Goal: Task Accomplishment & Management: Manage account settings

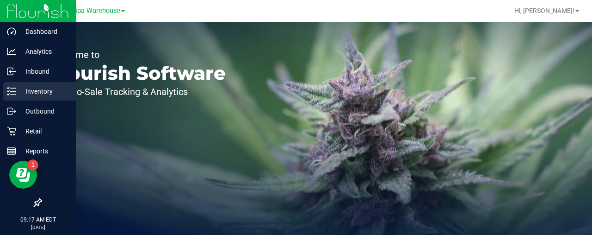
click at [36, 91] on p "Inventory" at bounding box center [44, 91] width 56 height 11
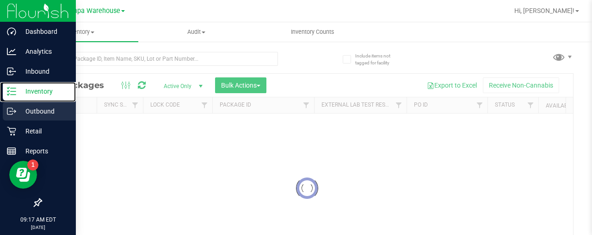
click at [40, 92] on p "Inventory" at bounding box center [44, 91] width 56 height 11
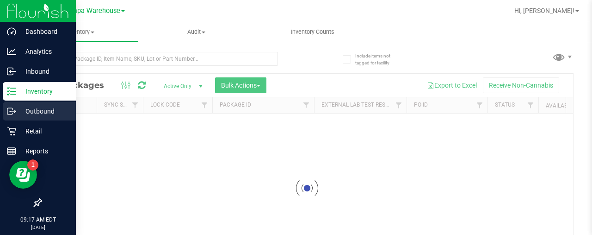
click at [41, 107] on p "Outbound" at bounding box center [44, 110] width 56 height 11
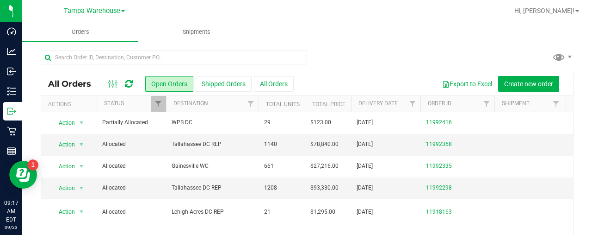
click at [355, 55] on div at bounding box center [307, 60] width 533 height 21
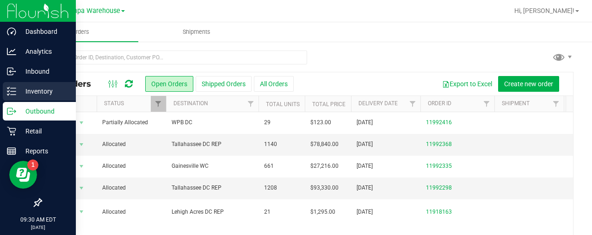
click at [22, 90] on p "Inventory" at bounding box center [44, 91] width 56 height 11
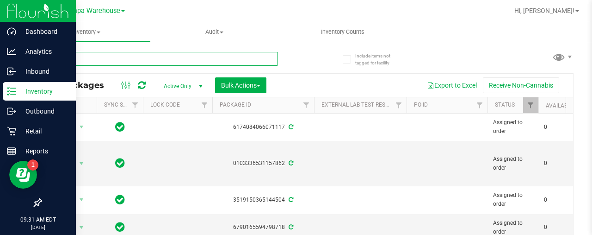
click at [91, 56] on input "text" at bounding box center [159, 59] width 237 height 14
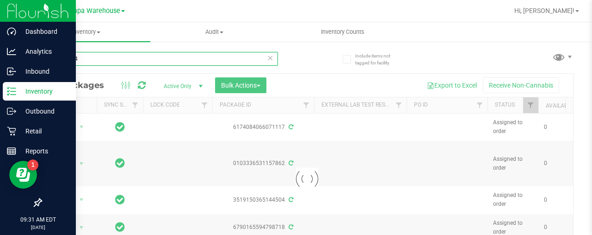
type input "1992384"
click at [119, 56] on input "1992384" at bounding box center [159, 59] width 237 height 14
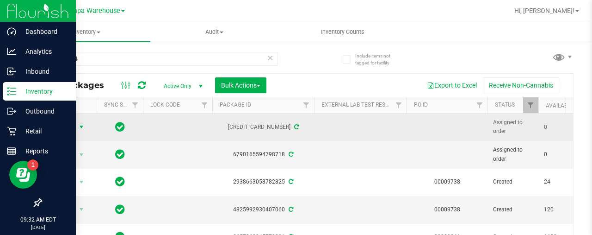
click at [73, 125] on span "Action" at bounding box center [62, 126] width 25 height 13
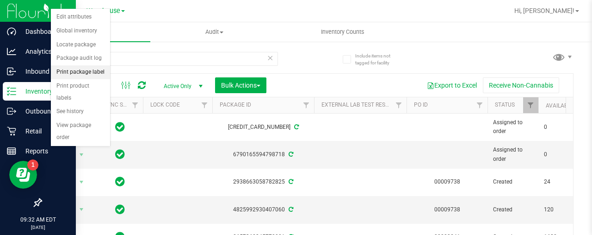
click at [74, 68] on li "Print package label" at bounding box center [80, 72] width 59 height 14
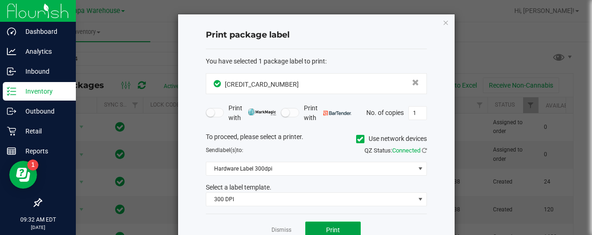
click at [335, 226] on span "Print" at bounding box center [333, 229] width 14 height 7
click at [53, 54] on ngb-modal-window "Print package label You have selected 1 package label to print : 69483036228101…" at bounding box center [299, 117] width 599 height 235
click at [443, 20] on icon "button" at bounding box center [446, 22] width 6 height 11
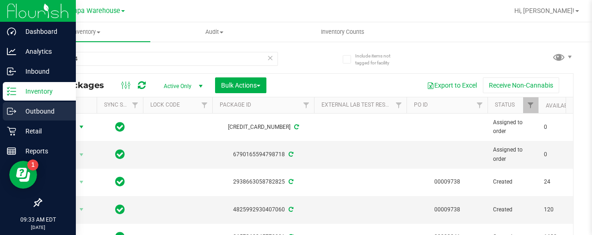
click at [26, 106] on p "Outbound" at bounding box center [44, 110] width 56 height 11
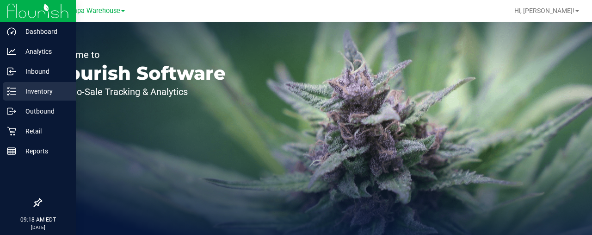
click at [37, 86] on p "Inventory" at bounding box center [44, 91] width 56 height 11
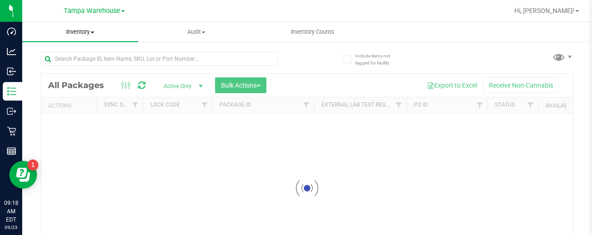
click at [86, 31] on span "Inventory" at bounding box center [80, 32] width 116 height 8
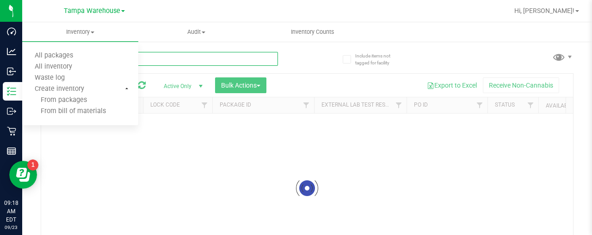
click at [165, 56] on input "text" at bounding box center [159, 59] width 237 height 14
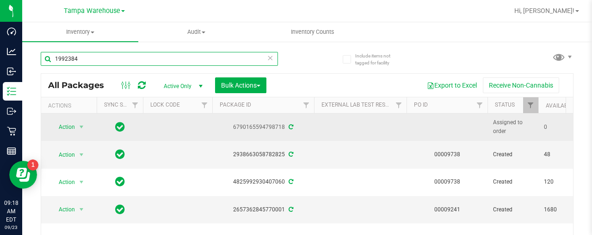
type input "1992384"
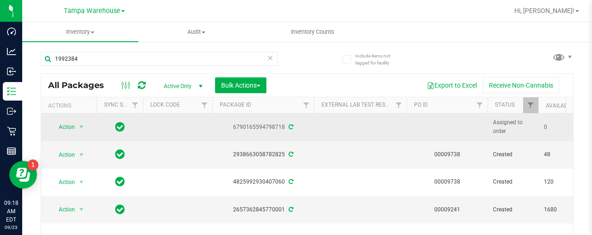
click at [165, 128] on td at bounding box center [177, 126] width 69 height 27
click at [74, 128] on span "Action" at bounding box center [62, 126] width 25 height 13
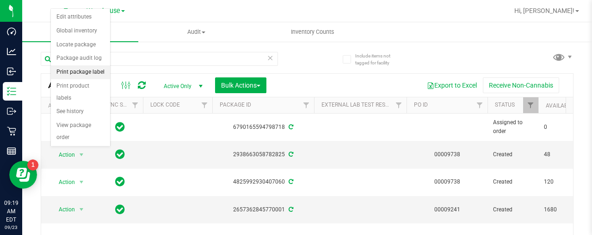
click at [79, 70] on li "Print package label" at bounding box center [80, 72] width 59 height 14
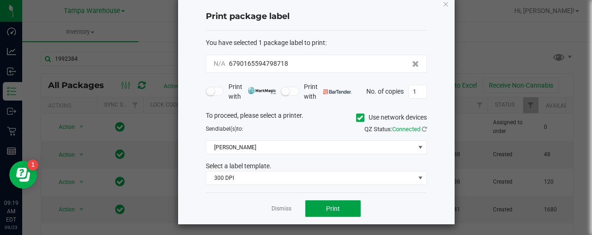
click at [344, 205] on button "Print" at bounding box center [333, 208] width 56 height 17
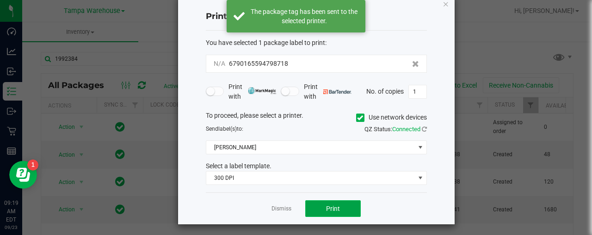
click at [344, 205] on button "Print" at bounding box center [333, 208] width 56 height 17
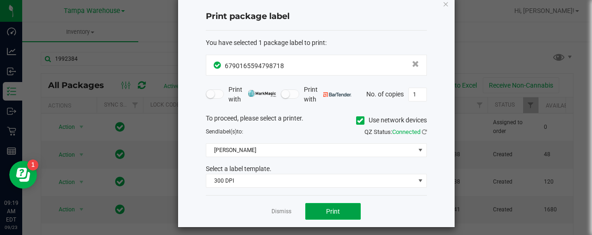
click at [334, 207] on span "Print" at bounding box center [333, 210] width 14 height 7
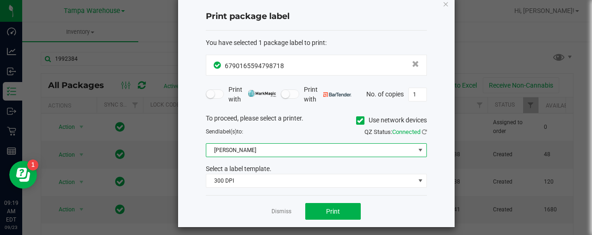
click at [325, 143] on span "Christine_TEST" at bounding box center [310, 149] width 209 height 13
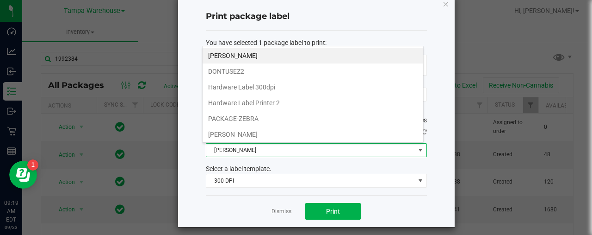
click at [322, 147] on span "Christine_TEST" at bounding box center [310, 149] width 209 height 13
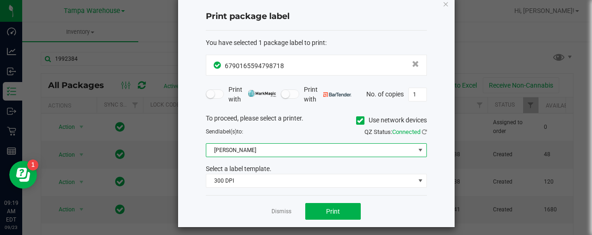
click at [322, 147] on span "Christine_TEST" at bounding box center [310, 149] width 209 height 13
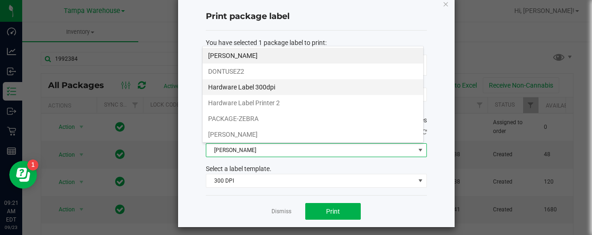
click at [251, 84] on li "Hardware Label 300dpi" at bounding box center [313, 87] width 221 height 16
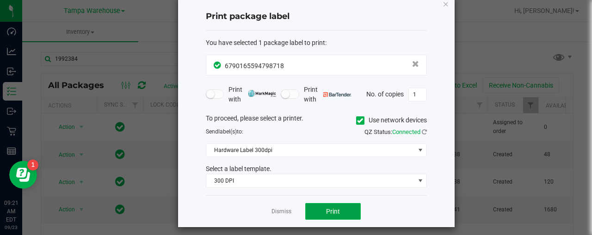
click at [342, 205] on button "Print" at bounding box center [333, 211] width 56 height 17
click at [443, 0] on icon "button" at bounding box center [446, 3] width 6 height 11
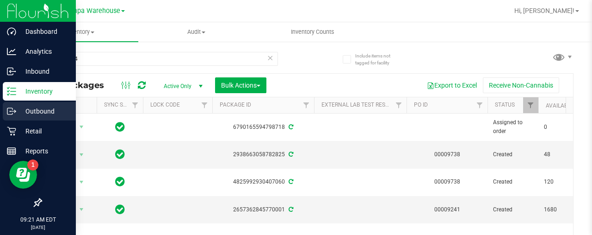
click at [33, 112] on p "Outbound" at bounding box center [44, 110] width 56 height 11
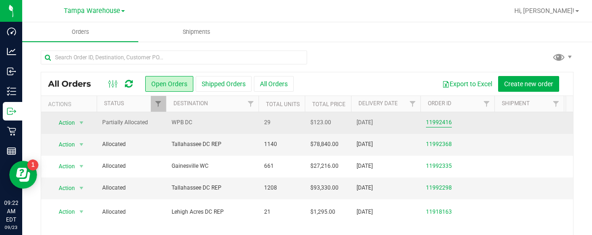
click at [450, 124] on link "11992416" at bounding box center [439, 122] width 26 height 9
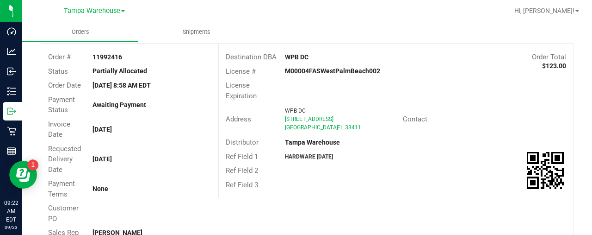
scroll to position [31, 0]
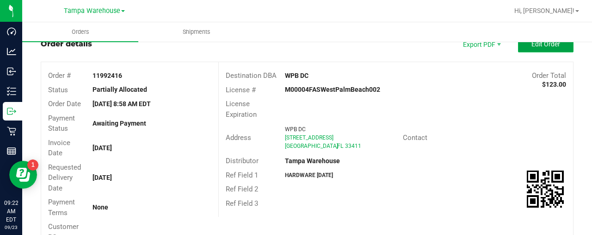
click at [541, 50] on button "Edit Order" at bounding box center [546, 44] width 56 height 17
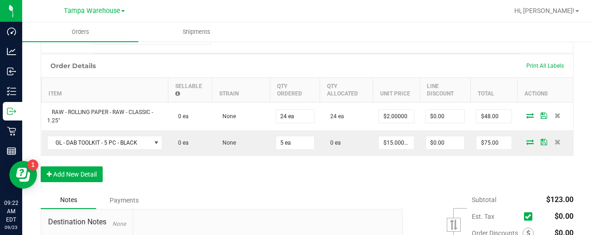
scroll to position [236, 0]
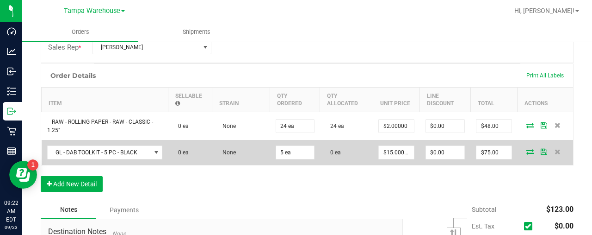
click at [527, 151] on icon at bounding box center [530, 152] width 7 height 6
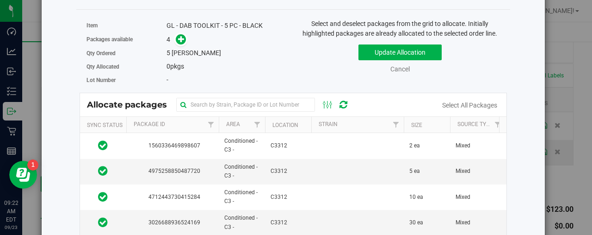
scroll to position [42, 0]
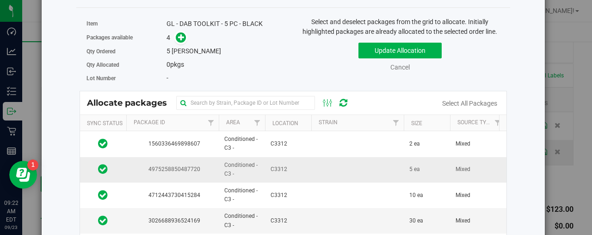
click at [310, 164] on td "C3312" at bounding box center [288, 169] width 46 height 25
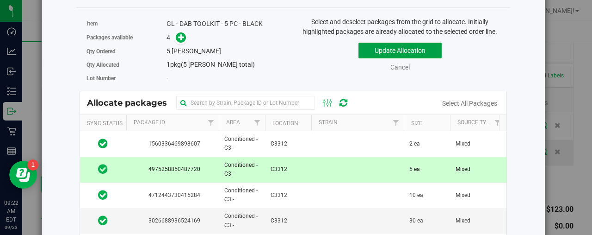
click at [371, 50] on button "Update Allocation" at bounding box center [400, 51] width 83 height 16
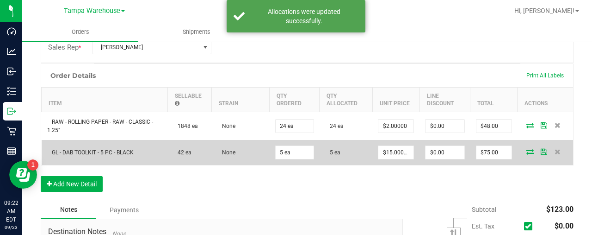
click at [527, 149] on icon at bounding box center [530, 152] width 7 height 6
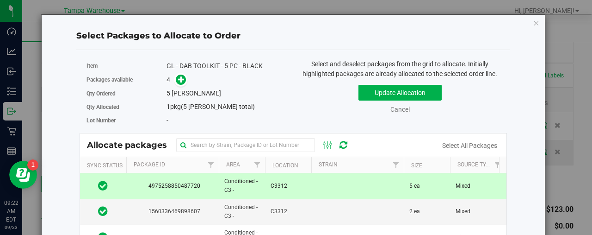
click at [349, 181] on td at bounding box center [357, 185] width 93 height 25
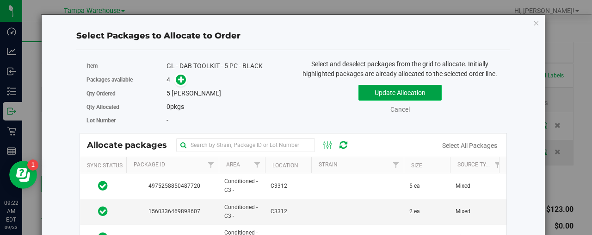
click at [398, 92] on button "Update Allocation" at bounding box center [400, 93] width 83 height 16
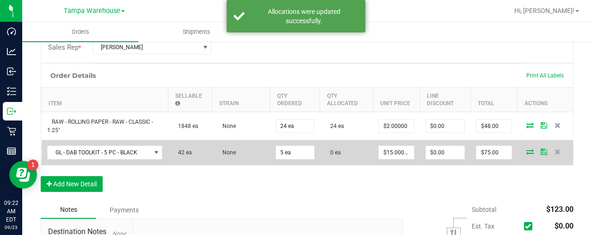
click at [527, 149] on icon at bounding box center [530, 152] width 7 height 6
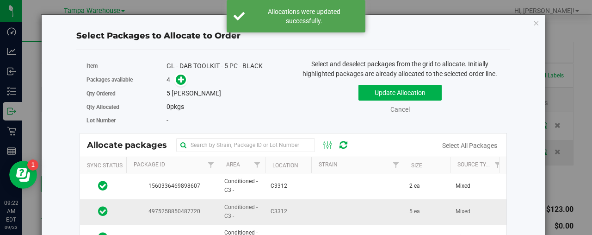
click at [314, 203] on td at bounding box center [357, 211] width 93 height 25
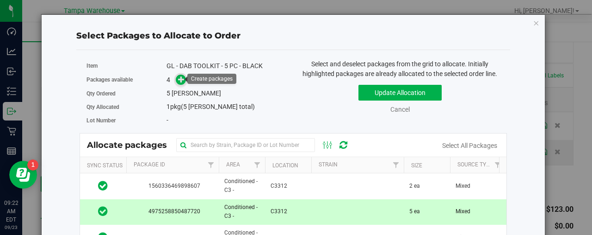
click at [178, 78] on icon at bounding box center [181, 78] width 6 height 6
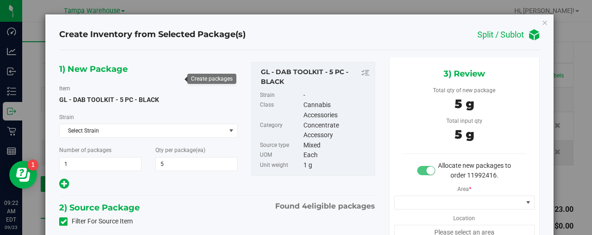
type input "5 ea"
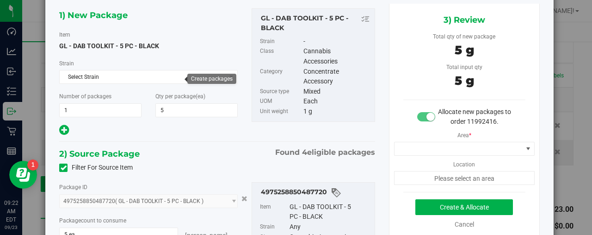
scroll to position [51, 0]
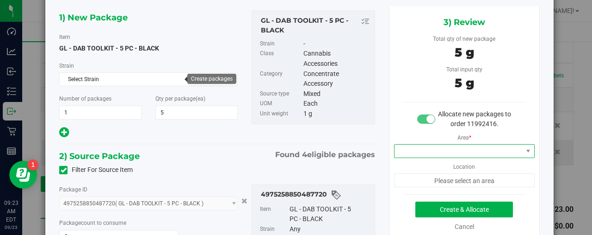
click at [440, 145] on span at bounding box center [459, 150] width 128 height 13
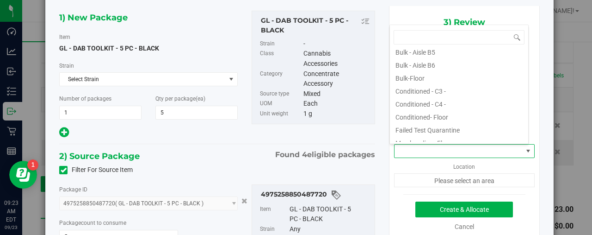
scroll to position [99, 0]
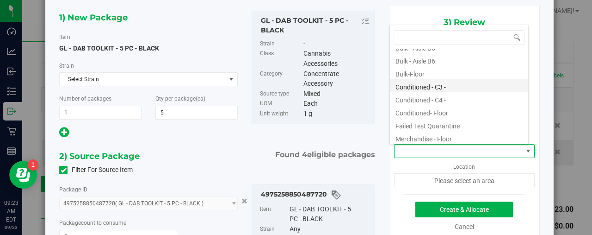
click at [428, 82] on li "Conditioned - C3 -" at bounding box center [459, 85] width 138 height 13
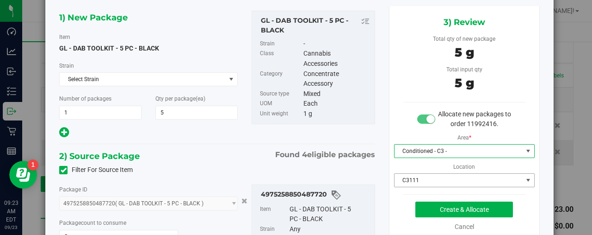
click at [415, 180] on span "C3111" at bounding box center [459, 180] width 128 height 13
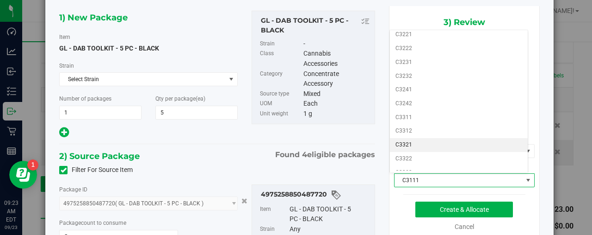
scroll to position [142, 0]
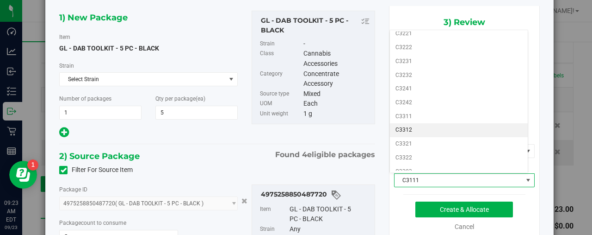
click at [420, 123] on li "C3312" at bounding box center [459, 130] width 138 height 14
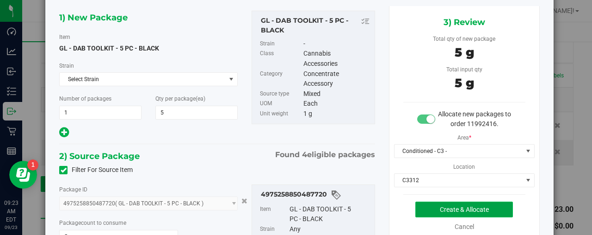
click at [468, 208] on button "Create & Allocate" at bounding box center [465, 209] width 98 height 16
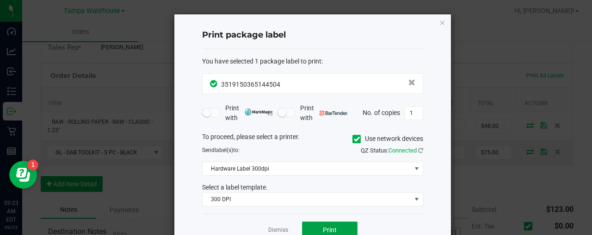
click at [323, 226] on span "Print" at bounding box center [330, 229] width 14 height 7
click at [443, 22] on icon "button" at bounding box center [442, 22] width 6 height 11
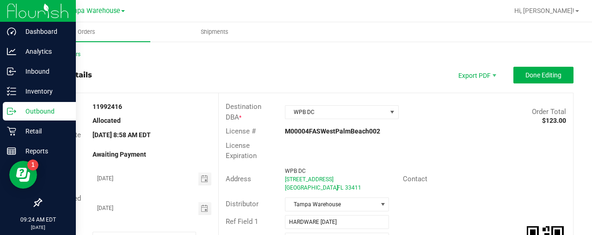
click at [40, 115] on p "Outbound" at bounding box center [44, 110] width 56 height 11
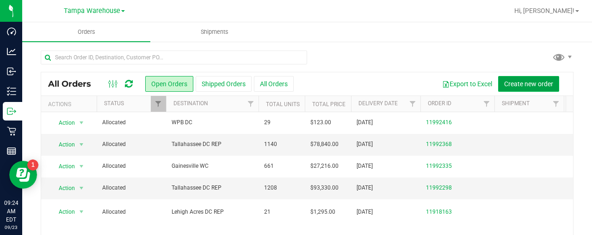
click at [512, 80] on span "Create new order" at bounding box center [528, 83] width 49 height 7
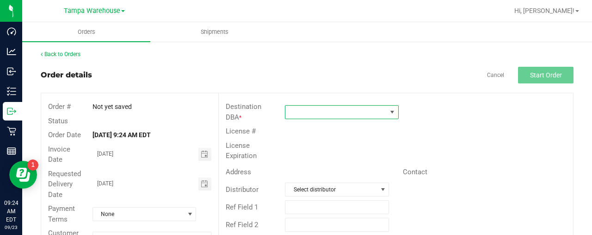
click at [296, 107] on span at bounding box center [335, 111] width 101 height 13
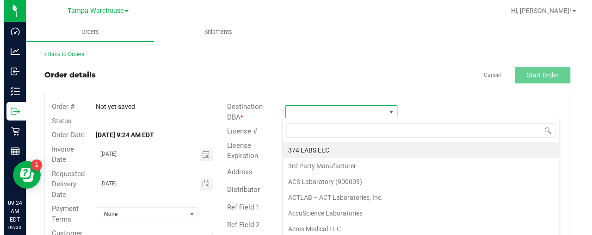
scroll to position [13, 110]
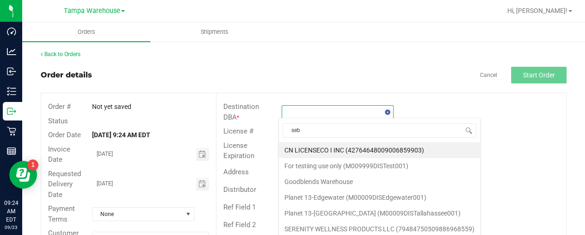
type input "sebr"
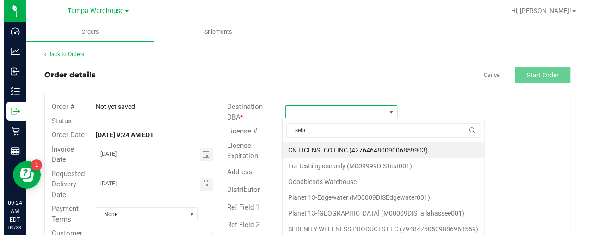
scroll to position [46256, 46158]
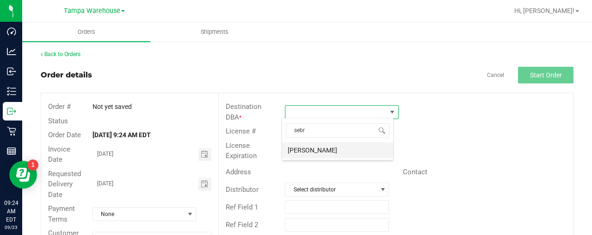
click at [324, 149] on li "Sebring WC" at bounding box center [337, 150] width 111 height 16
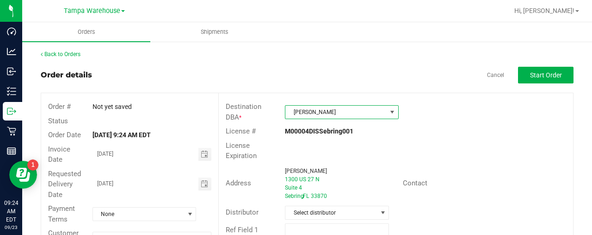
scroll to position [53, 0]
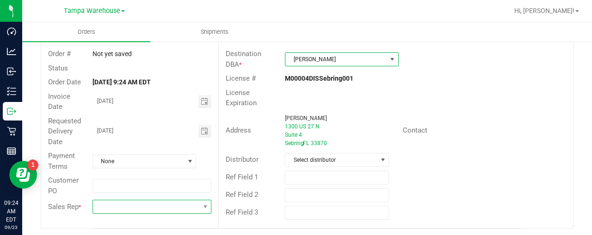
click at [176, 209] on span at bounding box center [146, 206] width 106 height 13
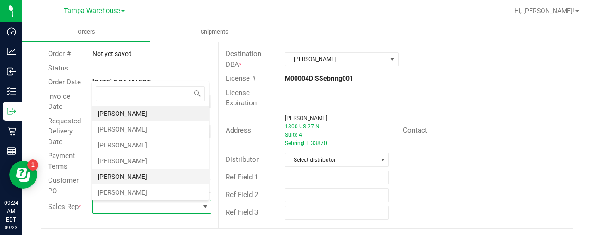
scroll to position [231, 0]
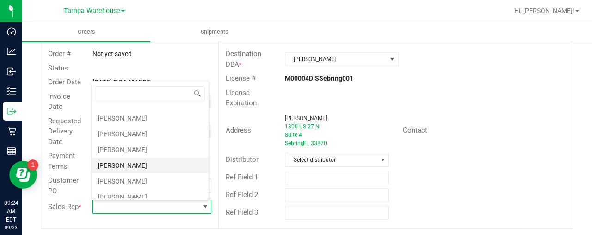
click at [145, 161] on li "Christopher Soriano" at bounding box center [150, 165] width 117 height 16
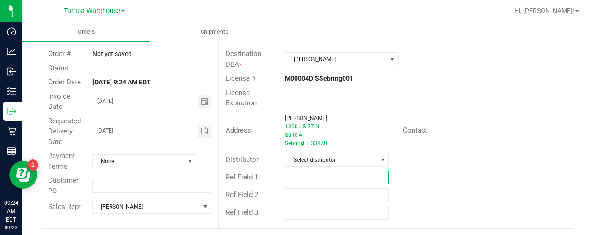
click at [310, 174] on input "text" at bounding box center [337, 177] width 104 height 14
type input "S"
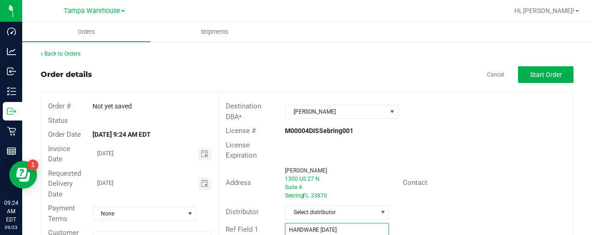
scroll to position [0, 0]
type input "HARDWARE 9/23/25"
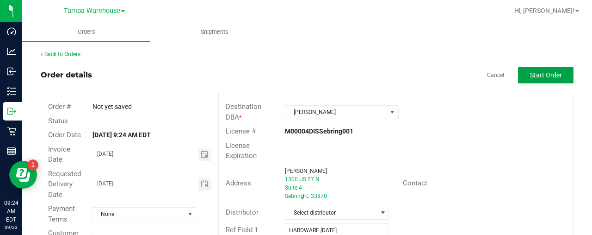
click at [530, 77] on span "Start Order" at bounding box center [546, 74] width 32 height 7
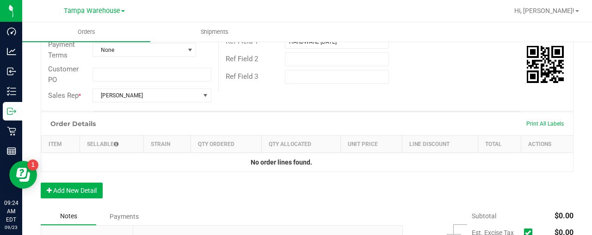
scroll to position [189, 0]
click at [80, 185] on button "Add New Detail" at bounding box center [72, 190] width 62 height 16
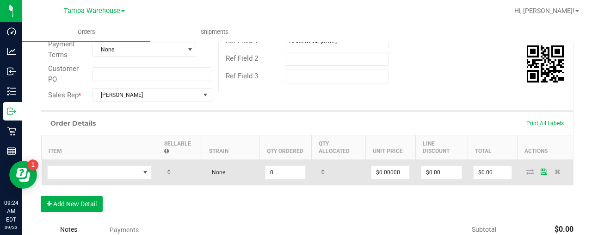
click at [89, 163] on td at bounding box center [100, 172] width 116 height 25
click at [87, 167] on span "NO DATA FOUND" at bounding box center [94, 172] width 92 height 13
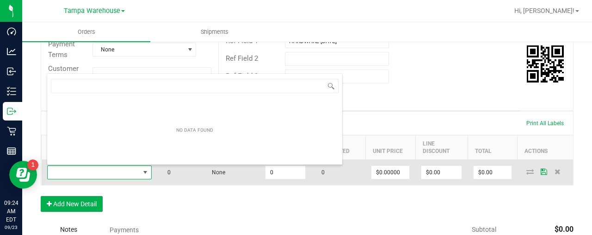
scroll to position [13, 105]
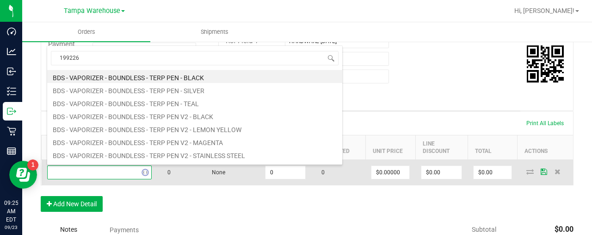
type input "1992265"
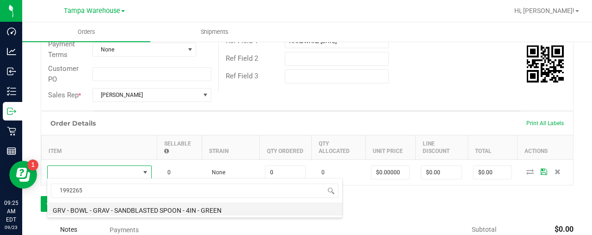
click at [102, 208] on li "GRV - BOWL - GRAV - SANDBLASTED SPOON - 4IN - GREEN" at bounding box center [194, 208] width 295 height 13
type input "0 ea"
type input "$18.00000"
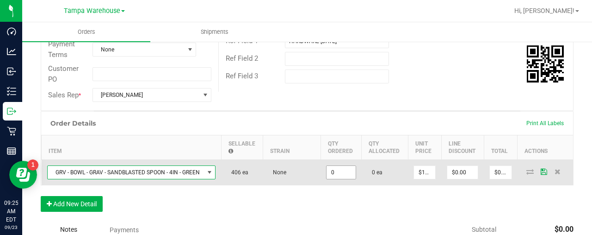
click at [340, 169] on input "0" at bounding box center [341, 172] width 29 height 13
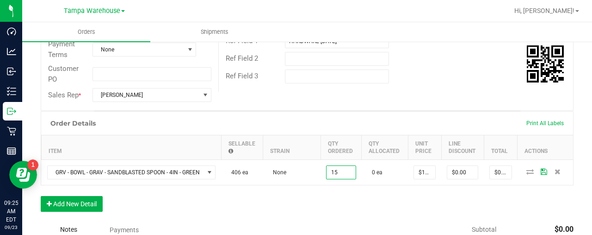
type input "15 ea"
type input "$270.00"
click at [492, 201] on div "Order Details Print All Labels Item Sellable Strain Qty Ordered Qty Allocated U…" at bounding box center [307, 166] width 533 height 110
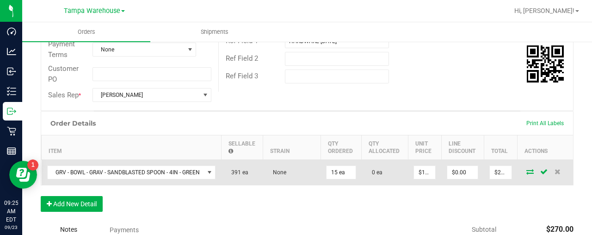
click at [527, 170] on icon at bounding box center [530, 171] width 7 height 6
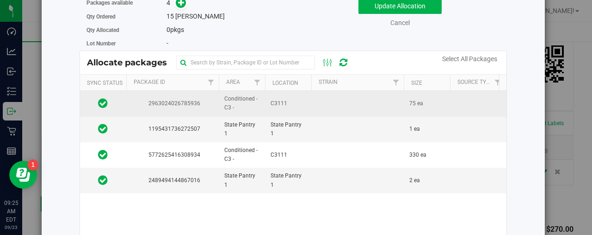
scroll to position [40, 0]
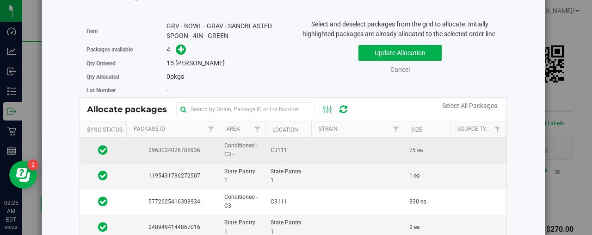
click at [327, 147] on td at bounding box center [357, 149] width 93 height 25
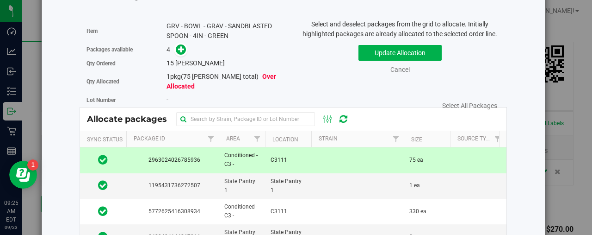
click at [327, 147] on td at bounding box center [357, 159] width 93 height 25
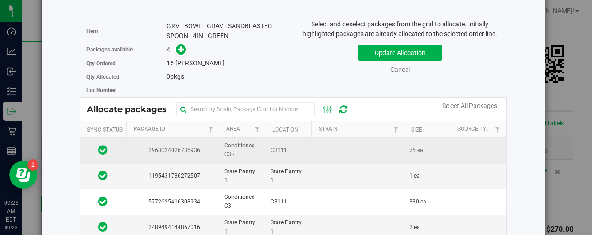
click at [192, 146] on span "2963024026785936" at bounding box center [172, 150] width 81 height 9
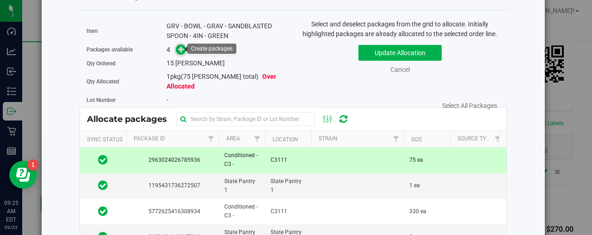
click at [180, 52] on icon at bounding box center [181, 49] width 6 height 6
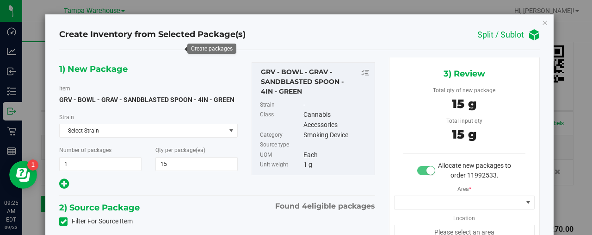
type input "15 ea"
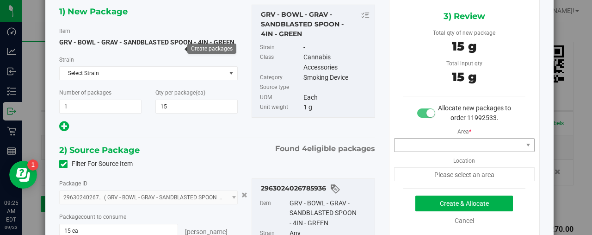
scroll to position [58, 0]
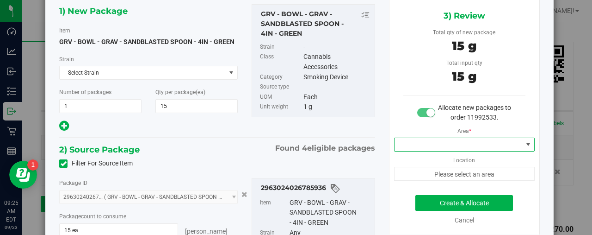
click at [442, 143] on span at bounding box center [459, 144] width 128 height 13
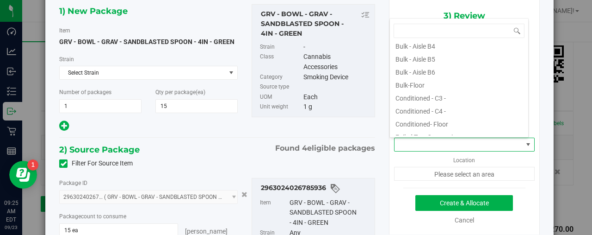
scroll to position [82, 0]
click at [437, 95] on li "Conditioned - C3 -" at bounding box center [459, 96] width 138 height 13
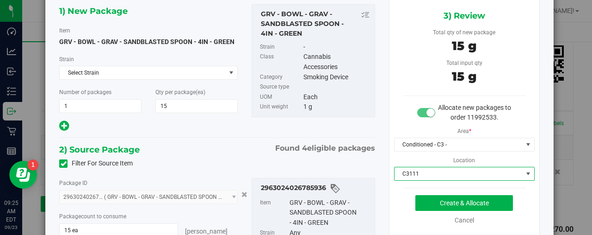
click at [436, 176] on span "C3111" at bounding box center [459, 173] width 128 height 13
click at [432, 202] on button "Create & Allocate" at bounding box center [465, 203] width 98 height 16
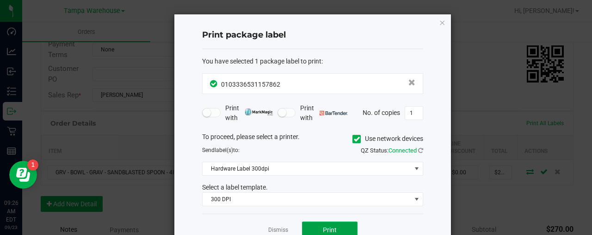
click at [322, 227] on button "Print" at bounding box center [330, 229] width 56 height 17
click at [440, 25] on icon "button" at bounding box center [442, 22] width 6 height 11
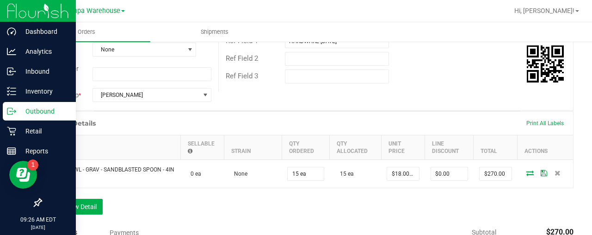
click at [34, 108] on p "Outbound" at bounding box center [44, 110] width 56 height 11
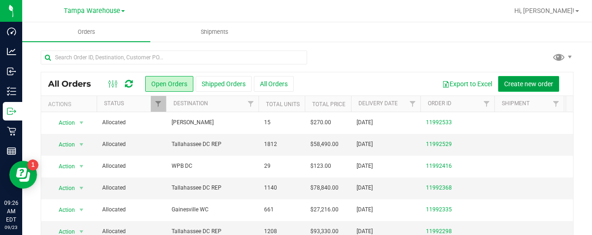
click at [527, 86] on span "Create new order" at bounding box center [528, 83] width 49 height 7
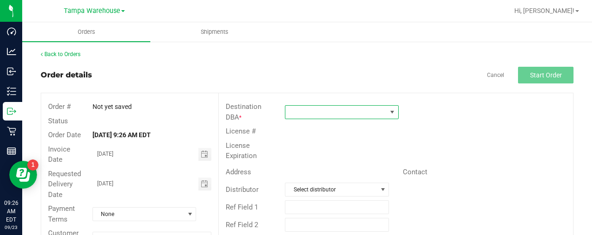
click at [362, 112] on span at bounding box center [335, 111] width 101 height 13
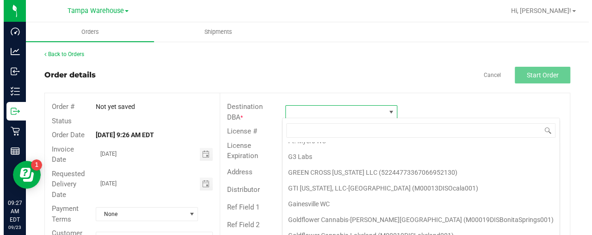
scroll to position [923, 0]
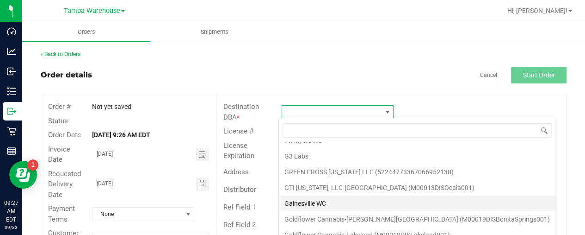
click at [317, 195] on li "Gainesville WC" at bounding box center [417, 203] width 277 height 16
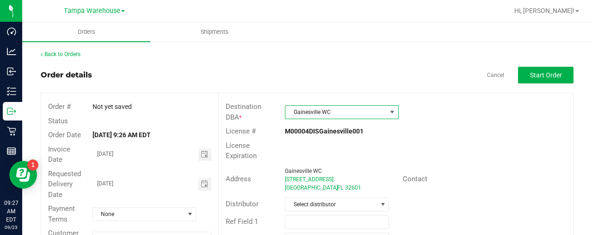
scroll to position [49, 0]
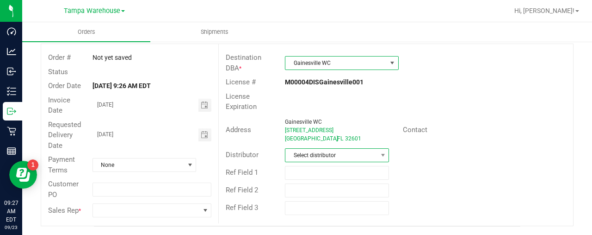
click at [377, 152] on span at bounding box center [383, 155] width 12 height 13
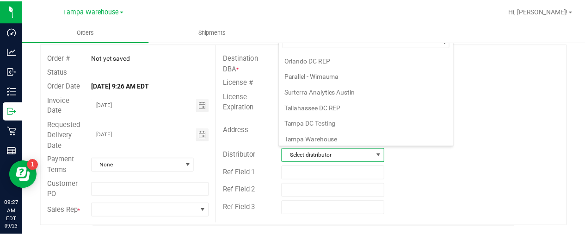
scroll to position [397, 0]
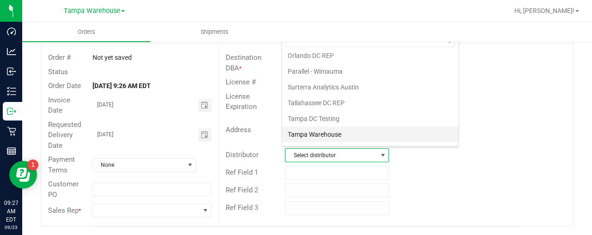
click at [343, 126] on li "Tampa Warehouse" at bounding box center [370, 134] width 176 height 16
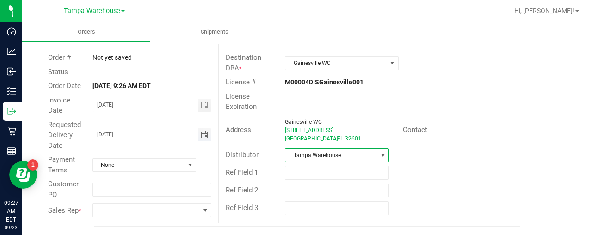
click at [204, 136] on span "Toggle calendar" at bounding box center [204, 134] width 7 height 7
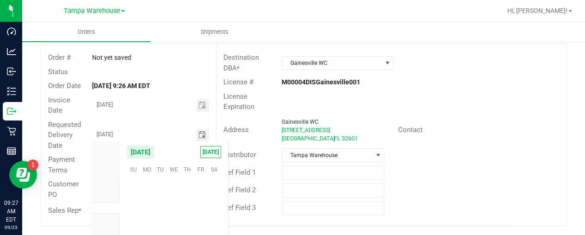
scroll to position [150060, 0]
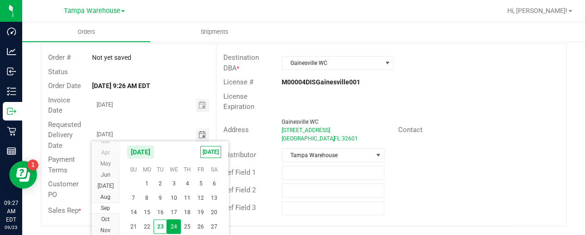
click at [203, 136] on span "Toggle calendar" at bounding box center [201, 134] width 7 height 7
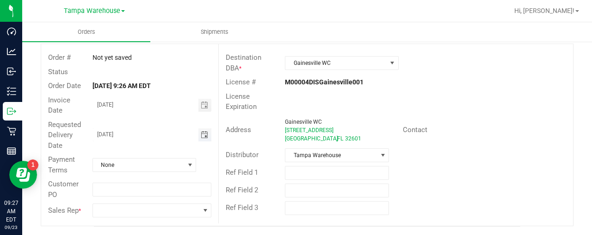
click at [201, 134] on span "Toggle calendar" at bounding box center [204, 134] width 7 height 7
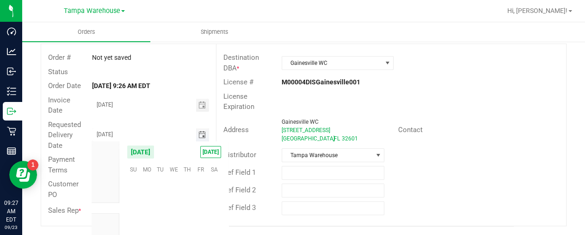
scroll to position [148767, 0]
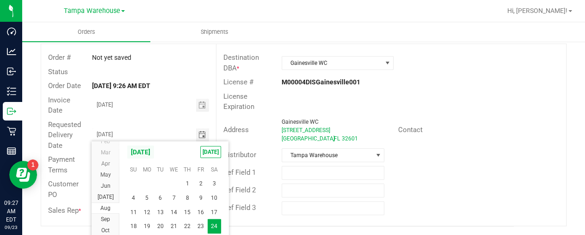
click at [155, 154] on span "August 2024" at bounding box center [141, 152] width 28 height 14
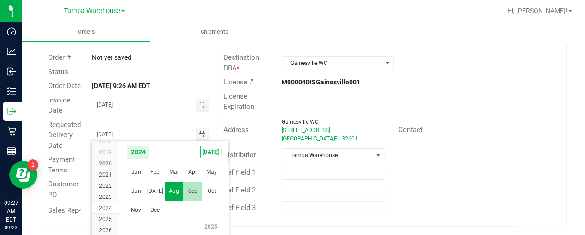
click at [192, 190] on span "Sep" at bounding box center [192, 190] width 19 height 19
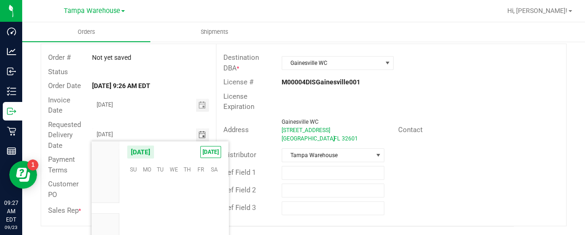
scroll to position [148866, 0]
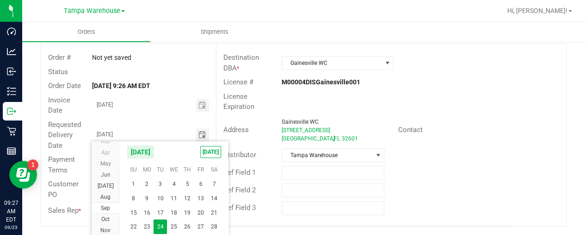
click at [167, 158] on kendo-calendar-header "September 2024 TODAY" at bounding box center [173, 151] width 109 height 21
click at [207, 152] on span "TODAY" at bounding box center [210, 152] width 21 height 12
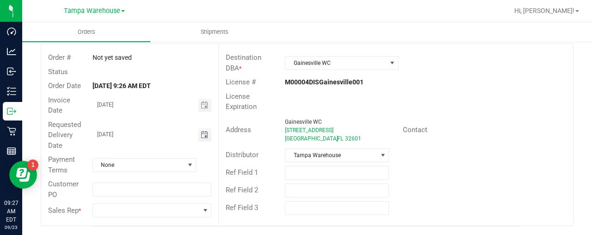
click at [204, 132] on span "Toggle calendar" at bounding box center [204, 134] width 7 height 7
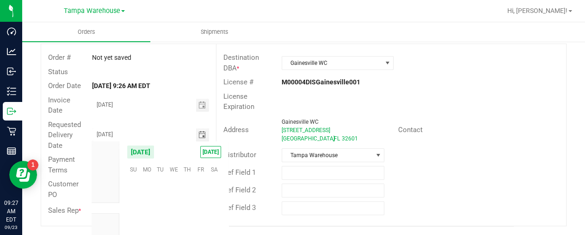
scroll to position [150060, 0]
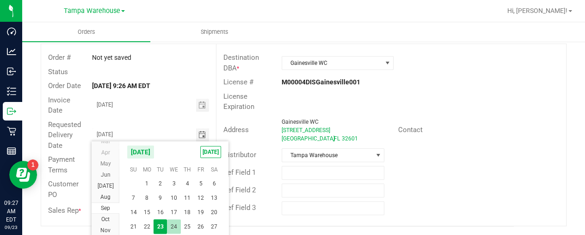
click at [176, 225] on span "24" at bounding box center [173, 226] width 13 height 14
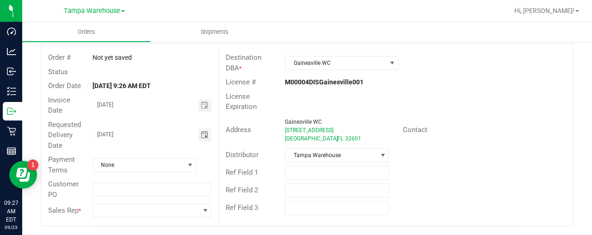
click at [201, 134] on span "Toggle calendar" at bounding box center [204, 134] width 7 height 7
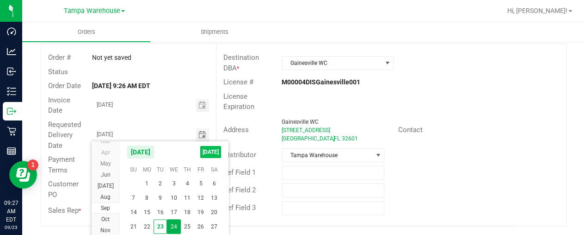
click at [207, 149] on span "TODAY" at bounding box center [210, 152] width 21 height 12
type input "[DATE]"
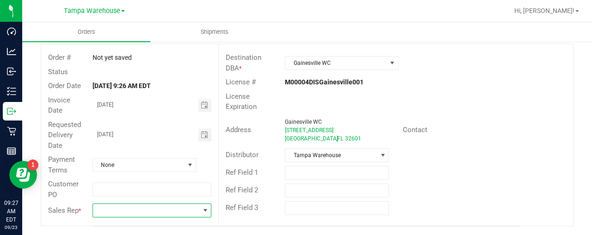
click at [143, 211] on span at bounding box center [146, 210] width 106 height 13
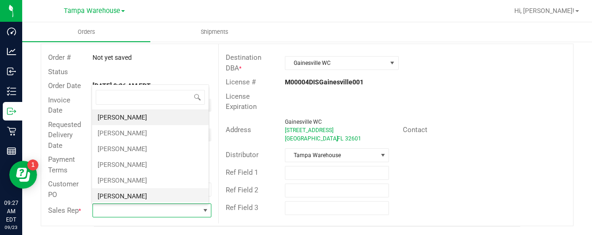
scroll to position [231, 0]
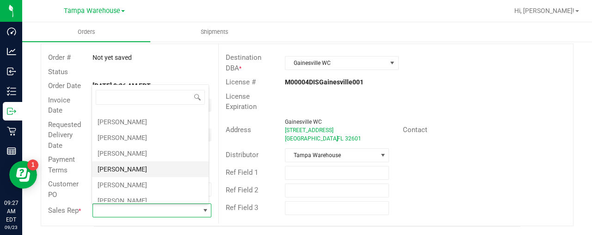
click at [125, 165] on li "Christopher Soriano" at bounding box center [150, 169] width 117 height 16
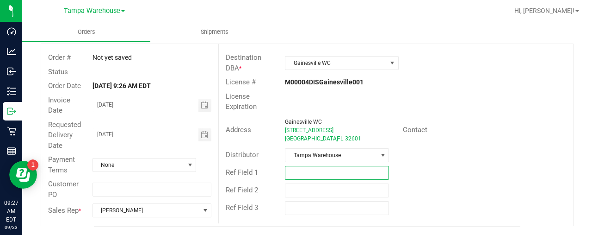
click at [301, 173] on input "text" at bounding box center [337, 173] width 104 height 14
type input "HARDWARE 9/23/25"
click at [443, 167] on div "Ref Field 1 HARDWARE 9/23/25" at bounding box center [396, 173] width 354 height 18
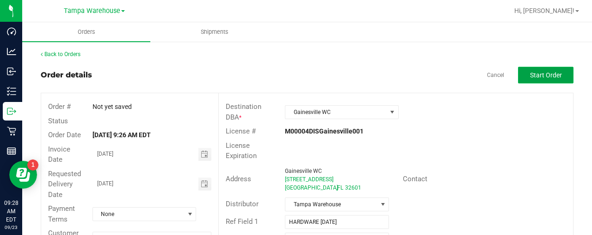
click at [537, 73] on span "Start Order" at bounding box center [546, 74] width 32 height 7
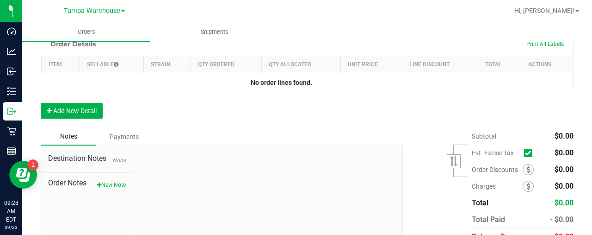
scroll to position [268, 0]
click at [92, 106] on button "Add New Detail" at bounding box center [72, 110] width 62 height 16
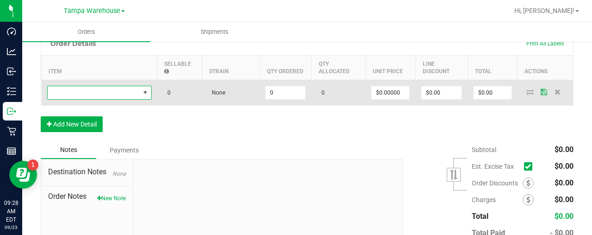
click at [96, 95] on span "NO DATA FOUND" at bounding box center [94, 92] width 92 height 13
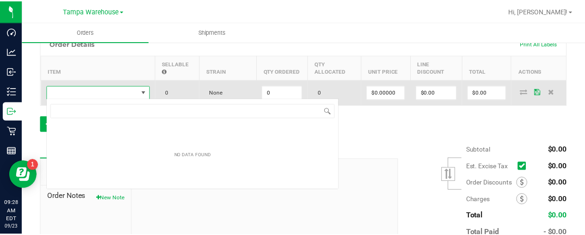
scroll to position [13, 105]
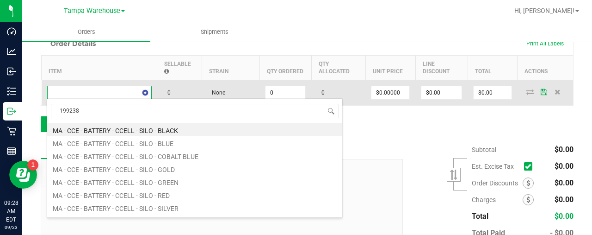
type input "1992384"
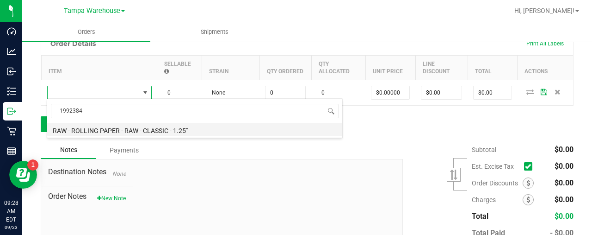
click at [112, 131] on li "RAW - ROLLING PAPER - RAW - CLASSIC - 1.25"" at bounding box center [194, 129] width 295 height 13
type input "0 ea"
type input "$2.00000"
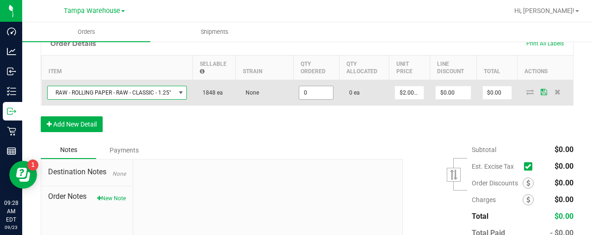
click at [322, 94] on input "0" at bounding box center [316, 92] width 34 height 13
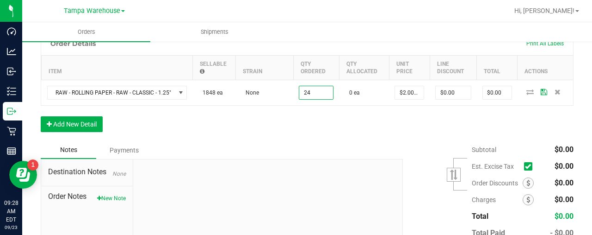
type input "24 ea"
type input "$48.00"
click at [325, 120] on div "Order Details Print All Labels Item Sellable Strain Qty Ordered Qty Allocated U…" at bounding box center [307, 86] width 533 height 110
click at [93, 125] on button "Add New Detail" at bounding box center [72, 124] width 62 height 16
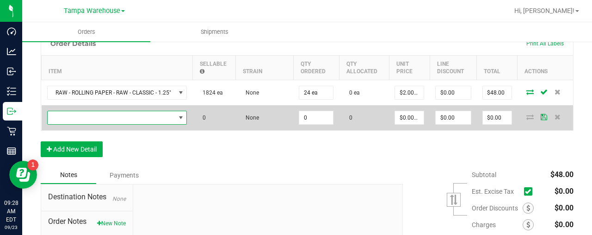
click at [86, 113] on span "NO DATA FOUND" at bounding box center [112, 117] width 128 height 13
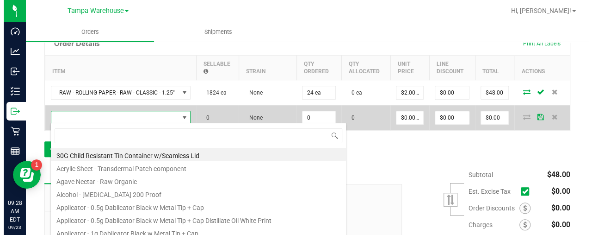
scroll to position [13, 140]
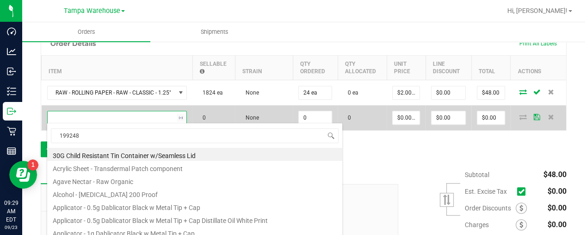
type input "1992489"
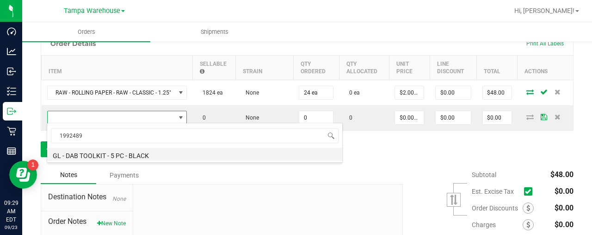
click at [99, 155] on li "GL - DAB TOOLKIT - 5 PC - BLACK" at bounding box center [194, 154] width 295 height 13
type input "0 ea"
type input "$15.00000"
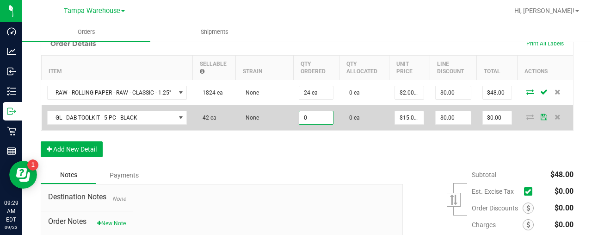
click at [316, 116] on input "0" at bounding box center [316, 117] width 34 height 13
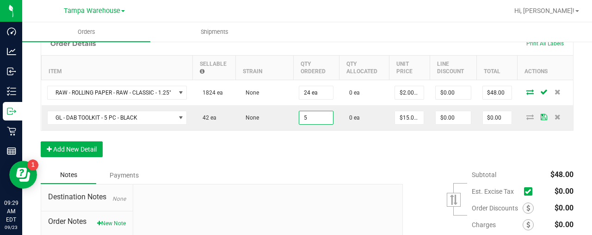
type input "5 ea"
type input "$75.00"
click at [340, 143] on div "Order Details Print All Labels Item Sellable Strain Qty Ordered Qty Allocated U…" at bounding box center [307, 98] width 533 height 135
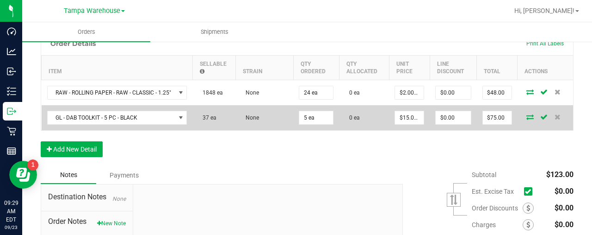
click at [527, 114] on icon at bounding box center [530, 117] width 7 height 6
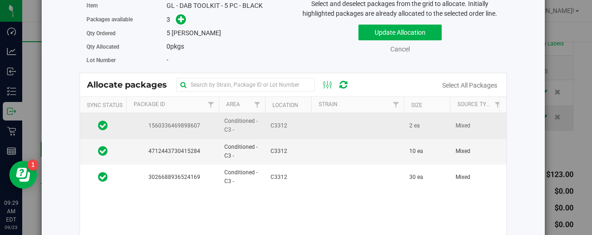
scroll to position [43, 0]
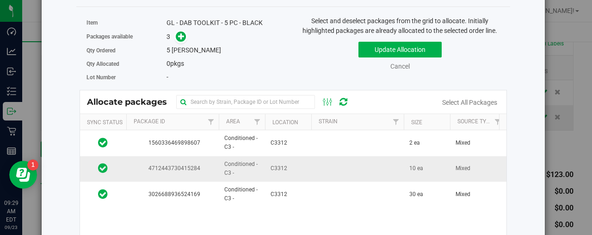
click at [287, 168] on td "C3312" at bounding box center [288, 168] width 46 height 25
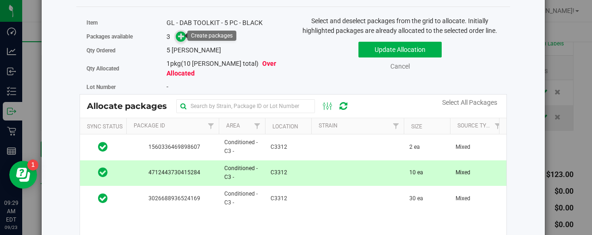
click at [180, 36] on icon at bounding box center [181, 36] width 6 height 6
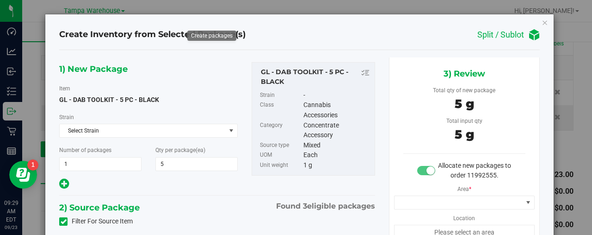
type input "5 ea"
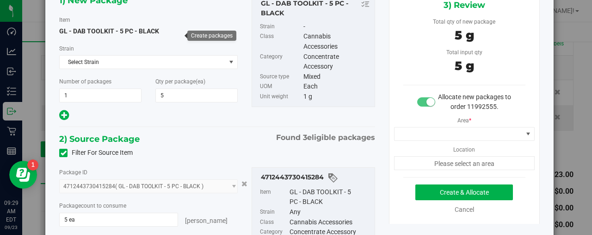
scroll to position [68, 0]
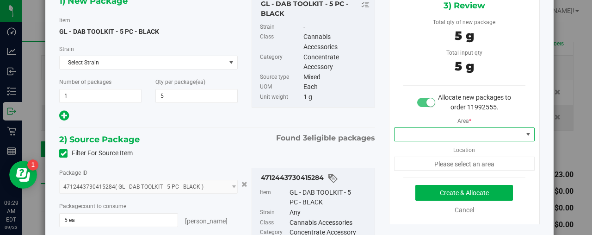
click at [410, 135] on span at bounding box center [459, 134] width 128 height 13
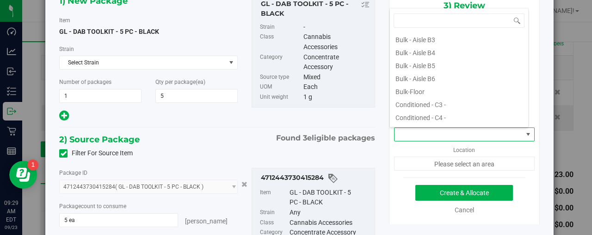
scroll to position [67, 0]
drag, startPoint x: 418, startPoint y: 103, endPoint x: 409, endPoint y: 103, distance: 9.3
click at [409, 103] on li "Conditioned - C3 -" at bounding box center [459, 101] width 138 height 13
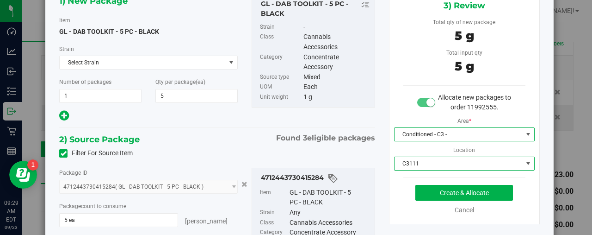
click at [422, 165] on span "C3111" at bounding box center [459, 163] width 128 height 13
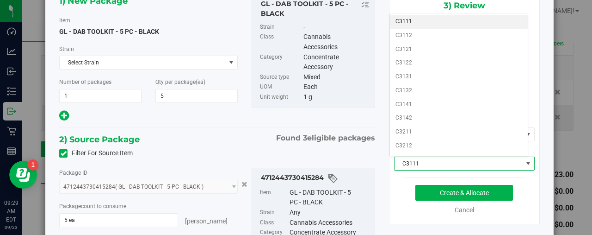
click at [421, 164] on span "C3111" at bounding box center [459, 163] width 128 height 13
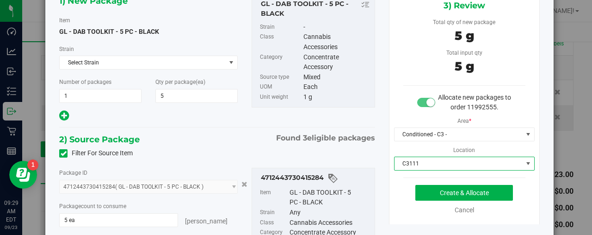
click at [421, 164] on span "C3111" at bounding box center [459, 163] width 128 height 13
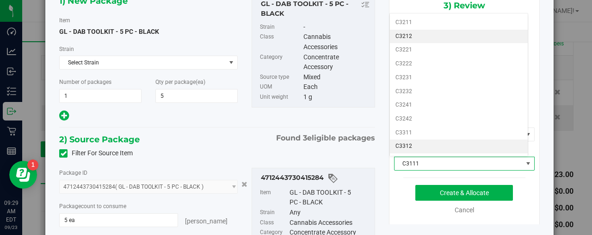
scroll to position [110, 0]
click at [418, 138] on li "C3312" at bounding box center [459, 145] width 138 height 14
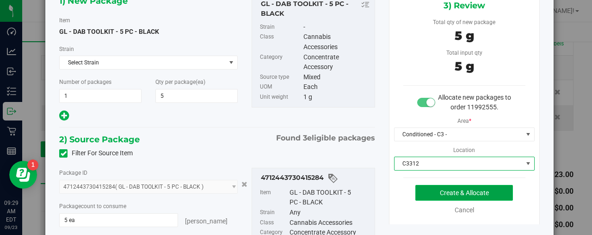
click at [457, 188] on button "Create & Allocate" at bounding box center [465, 193] width 98 height 16
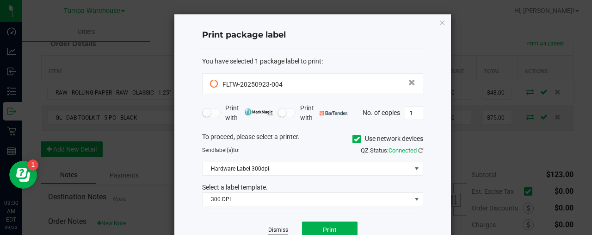
click at [279, 227] on link "Dismiss" at bounding box center [278, 230] width 20 height 8
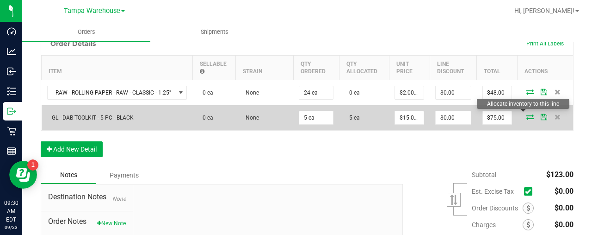
click at [527, 114] on icon at bounding box center [530, 117] width 7 height 6
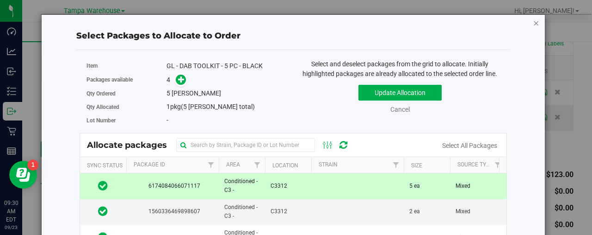
click at [533, 21] on icon "button" at bounding box center [536, 22] width 6 height 11
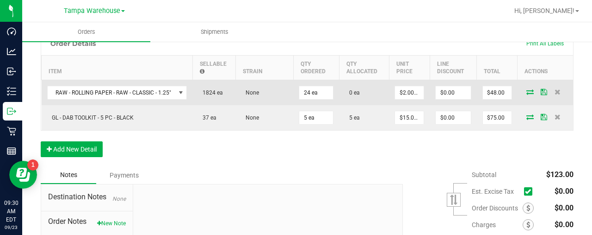
click at [527, 90] on icon at bounding box center [530, 92] width 7 height 6
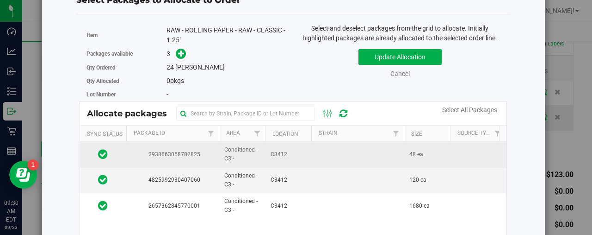
scroll to position [36, 0]
click at [282, 145] on td "C3412" at bounding box center [288, 153] width 46 height 25
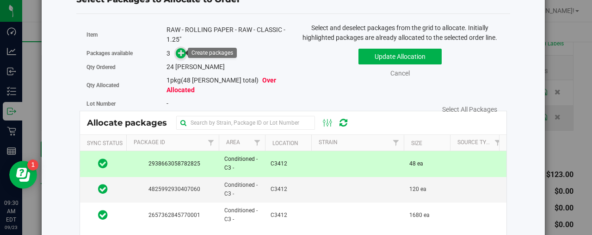
click at [178, 52] on icon at bounding box center [181, 53] width 6 height 6
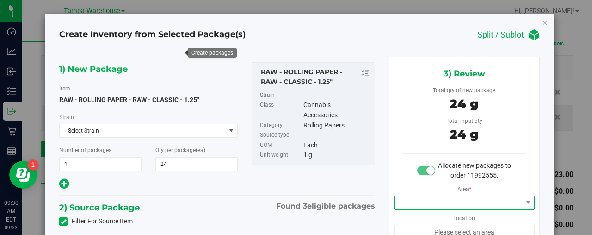
click at [487, 201] on span at bounding box center [459, 202] width 128 height 13
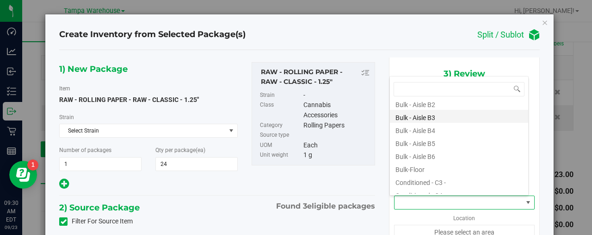
scroll to position [56, 0]
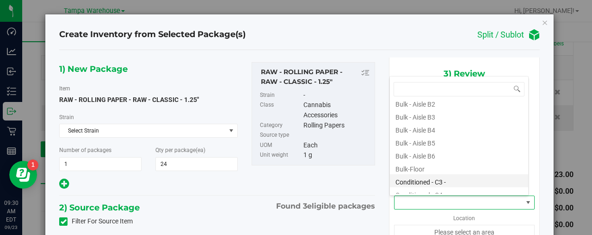
click at [433, 180] on li "Conditioned - C3 -" at bounding box center [459, 180] width 138 height 13
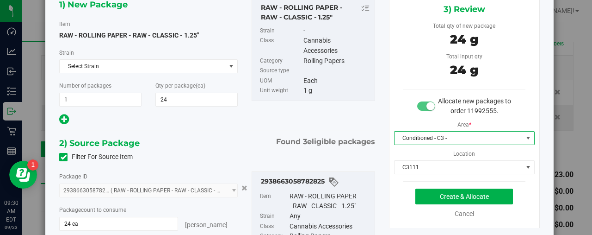
scroll to position [66, 0]
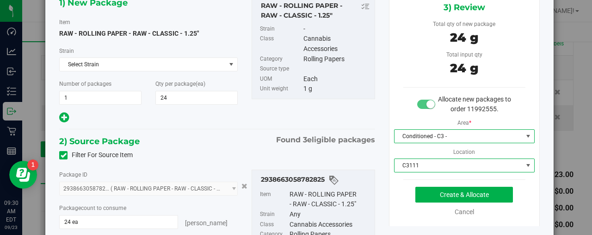
click at [435, 167] on span "C3111" at bounding box center [459, 165] width 128 height 13
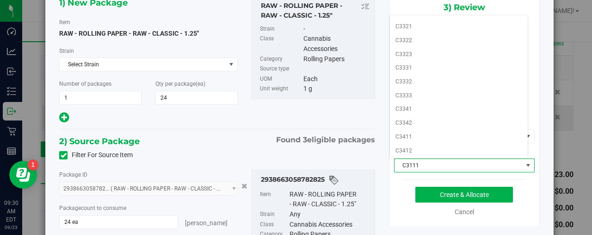
scroll to position [272, 0]
click at [404, 116] on li "C3412" at bounding box center [459, 123] width 138 height 14
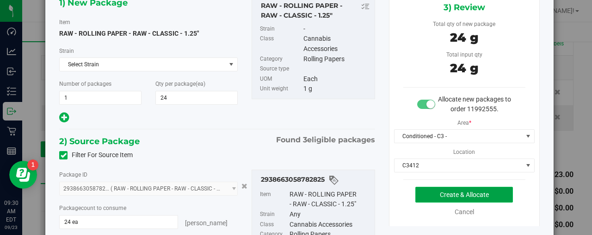
click at [457, 196] on button "Create & Allocate" at bounding box center [465, 194] width 98 height 16
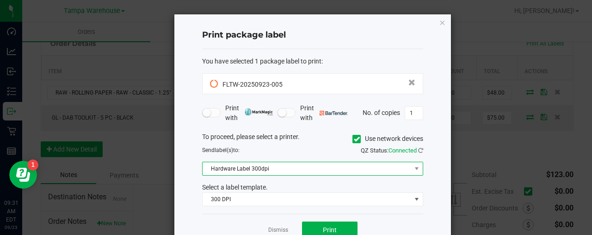
click at [277, 164] on span "Hardware Label 300dpi" at bounding box center [307, 168] width 209 height 13
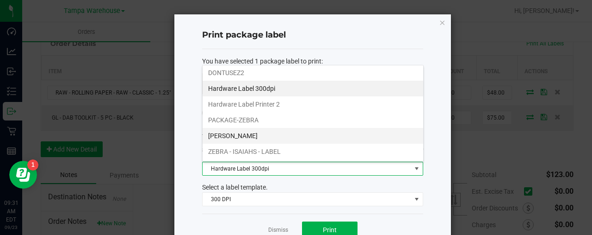
scroll to position [12, 0]
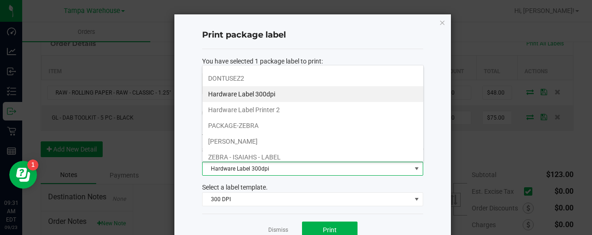
click at [257, 92] on li "Hardware Label 300dpi" at bounding box center [313, 94] width 221 height 16
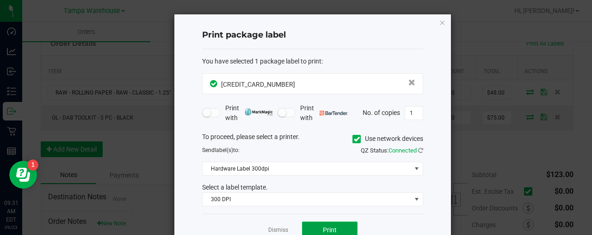
click at [329, 223] on button "Print" at bounding box center [330, 229] width 56 height 17
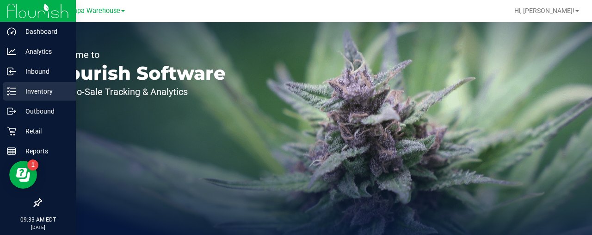
click at [41, 97] on div "Inventory" at bounding box center [39, 91] width 73 height 19
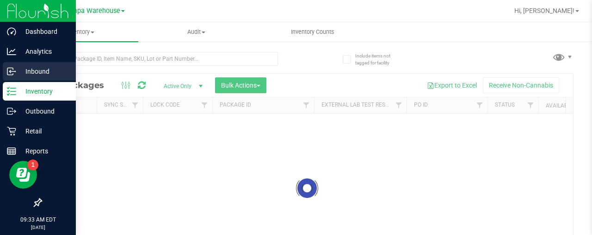
click at [37, 65] on div "Inbound" at bounding box center [39, 71] width 73 height 19
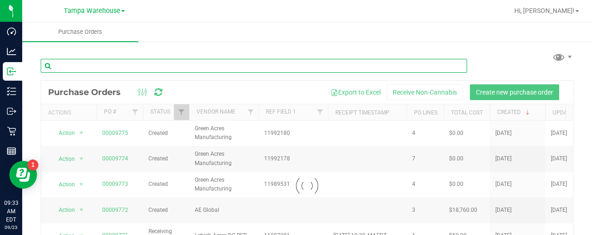
click at [85, 62] on input "text" at bounding box center [254, 66] width 427 height 14
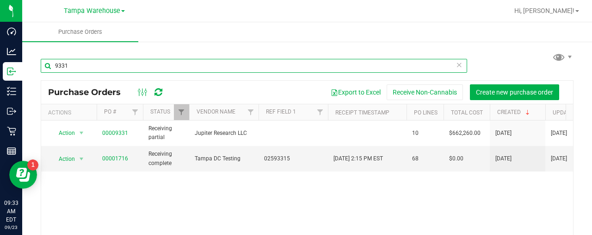
type input "9331"
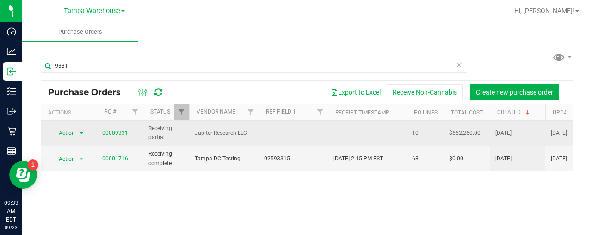
click at [78, 133] on span "select" at bounding box center [81, 132] width 7 height 7
click at [107, 130] on link "00009331" at bounding box center [115, 133] width 26 height 6
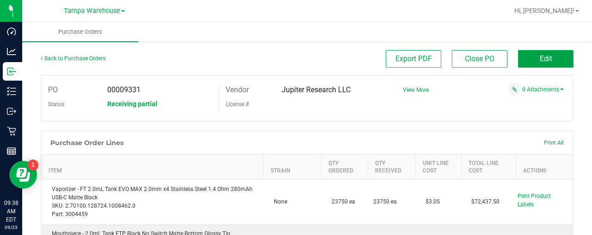
click at [532, 62] on button "Edit" at bounding box center [546, 59] width 56 height 18
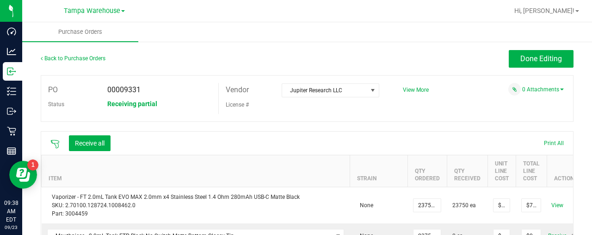
scroll to position [424, 0]
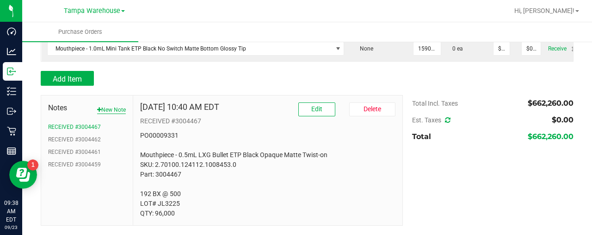
click at [118, 108] on button "New Note" at bounding box center [111, 109] width 29 height 8
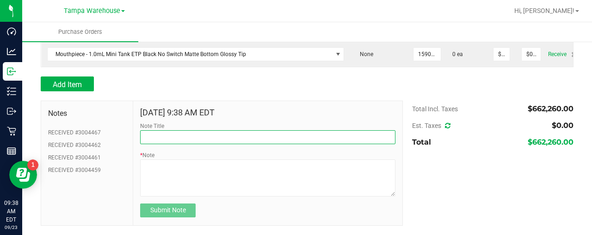
click at [160, 141] on input "Note Title" at bounding box center [267, 137] width 255 height 14
type input "RECEIVING ERROR #3004462 OVER RECEIVED"
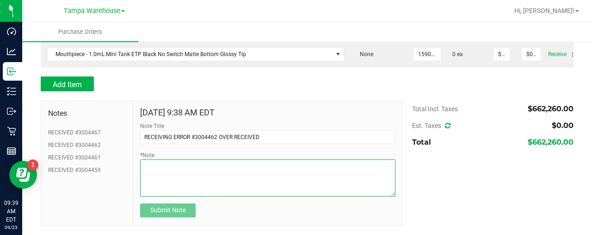
click at [158, 167] on textarea "* Note" at bounding box center [267, 177] width 255 height 37
type textarea "R"
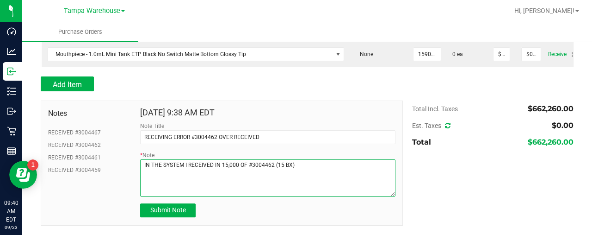
click at [280, 165] on textarea "* Note" at bounding box center [267, 177] width 255 height 37
click at [303, 167] on textarea "* Note" at bounding box center [267, 177] width 255 height 37
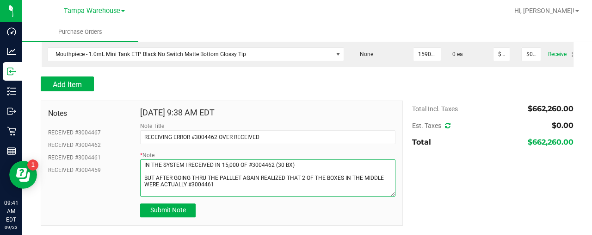
click at [298, 162] on textarea "* Note" at bounding box center [267, 177] width 255 height 37
click at [231, 183] on textarea "* Note" at bounding box center [267, 177] width 255 height 37
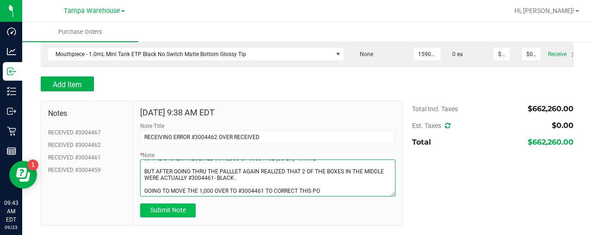
type textarea "IN THE SYSTEM I RECEIVED IN 15,000 OF #3004462 (30 BX) - WHITE BUT AFTER GOING …"
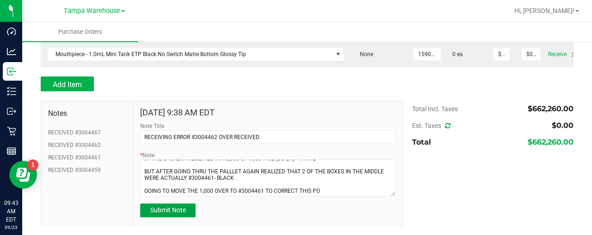
click at [170, 212] on span "Submit Note" at bounding box center [168, 209] width 36 height 7
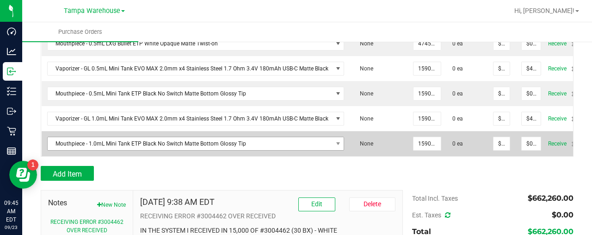
scroll to position [342, 0]
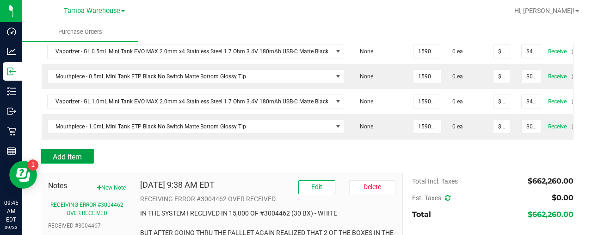
click at [72, 159] on span "Add Item" at bounding box center [67, 156] width 29 height 9
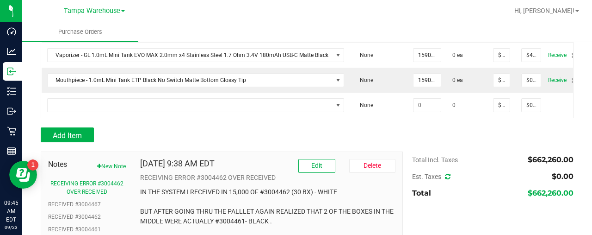
scroll to position [389, 0]
click at [108, 167] on button "New Note" at bounding box center [111, 165] width 29 height 8
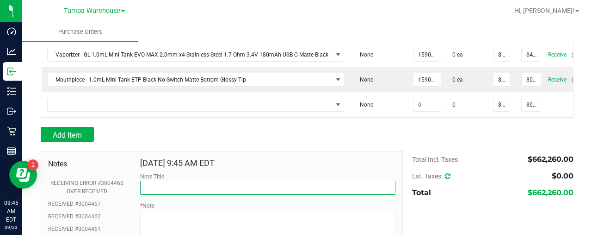
click at [171, 193] on input "Note Title" at bounding box center [267, 187] width 255 height 14
type input "R"
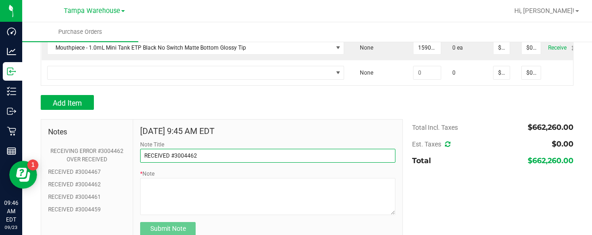
scroll to position [422, 0]
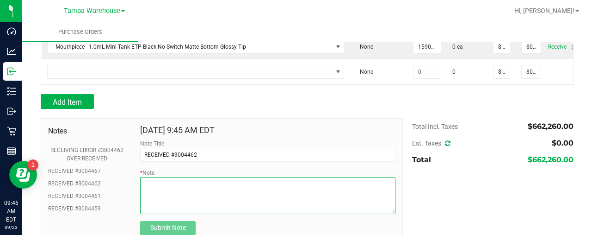
click at [196, 190] on textarea "* Note" at bounding box center [267, 195] width 255 height 37
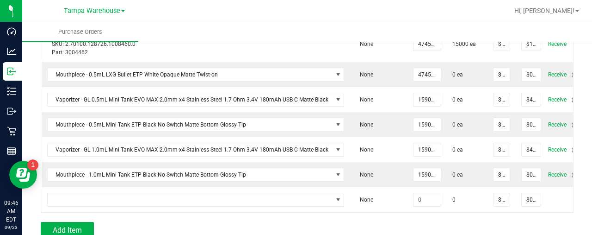
scroll to position [444, 0]
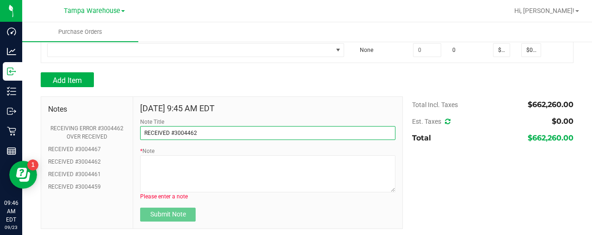
click at [203, 135] on input "RECEIVED #3004462" at bounding box center [267, 133] width 255 height 14
type input "RECEIVED #3004461"
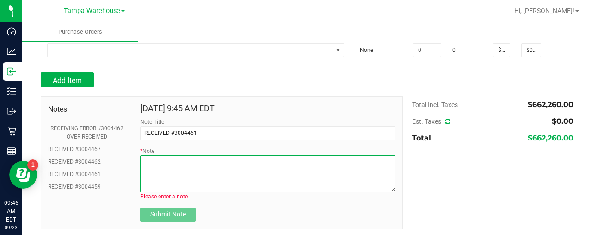
click at [188, 164] on textarea "* Note" at bounding box center [267, 173] width 255 height 37
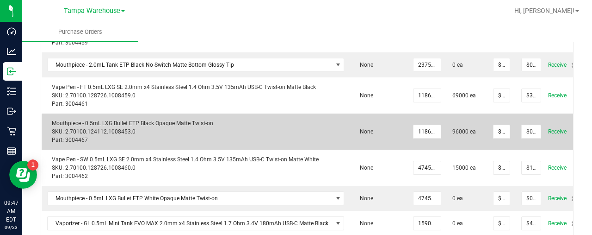
scroll to position [170, 0]
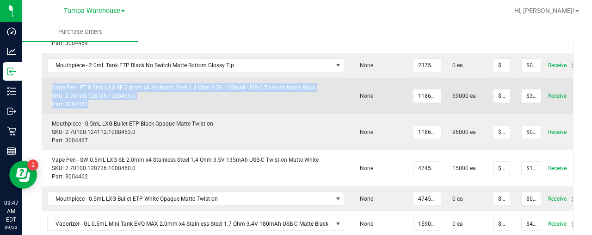
drag, startPoint x: 89, startPoint y: 105, endPoint x: 51, endPoint y: 84, distance: 43.3
click at [51, 84] on div "Vape Pen - FT 0.5mL LXG SE 2.0mm x4 Stainless Steel 1.4 Ohm 3.5V 135mAh USB-C T…" at bounding box center [196, 95] width 298 height 25
copy div "Vape Pen - FT 0.5mL LXG SE 2.0mm x4 Stainless Steel 1.4 Ohm 3.5V 135mAh USB-C T…"
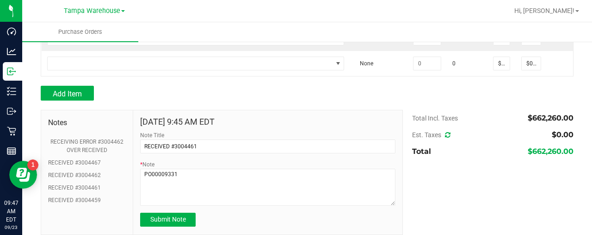
scroll to position [444, 0]
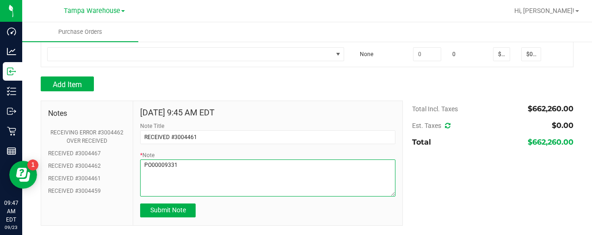
click at [196, 173] on textarea "* Note" at bounding box center [267, 177] width 255 height 37
paste textarea "Vape Pen - FT 0.5mL LXG SE 2.0mm x4 Stainless Steel 1.4 Ohm 3.5V 135mAh USB-C T…"
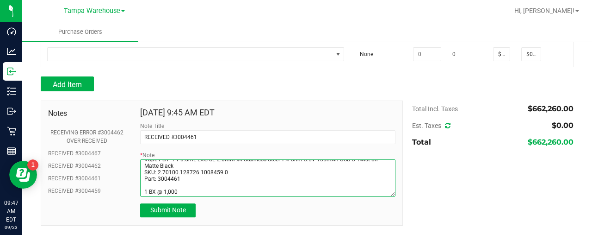
scroll to position [25, 0]
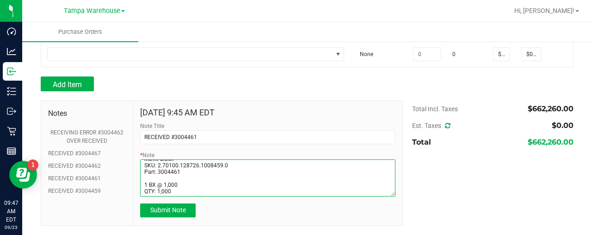
click at [147, 186] on textarea "* Note" at bounding box center [267, 177] width 255 height 37
click at [180, 186] on textarea "* Note" at bounding box center [267, 177] width 255 height 37
type textarea "PO00009331 Vape Pen - FT 0.5mL LXG SE 2.0mm x4 Stainless Steel 1.4 Ohm 3.5V 135…"
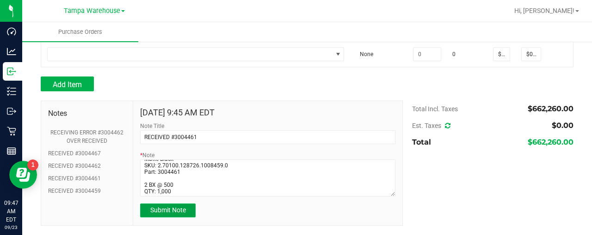
click at [174, 209] on span "Submit Note" at bounding box center [168, 209] width 36 height 7
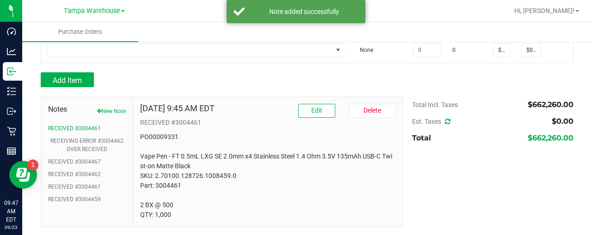
scroll to position [449, 0]
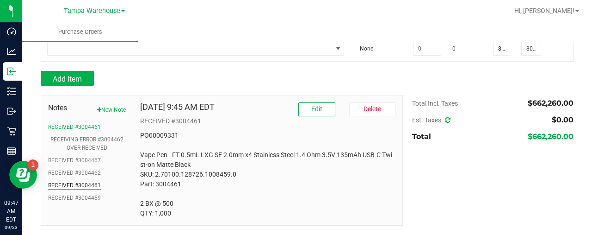
click at [76, 183] on button "RECEIVED #3004461" at bounding box center [74, 185] width 53 height 8
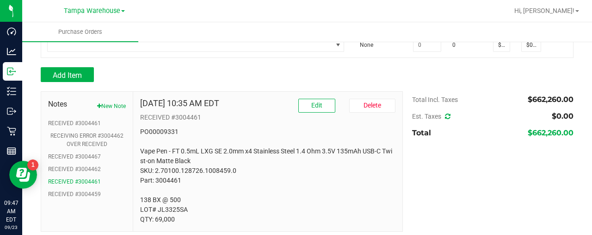
click at [170, 216] on p "PO00009331 Vape Pen - FT 0.5mL LXG SE 2.0mm x4 Stainless Steel 1.4 Ohm 3.5V 135…" at bounding box center [267, 175] width 255 height 97
click at [190, 210] on p "PO00009331 Vape Pen - FT 0.5mL LXG SE 2.0mm x4 Stainless Steel 1.4 Ohm 3.5V 135…" at bounding box center [267, 175] width 255 height 97
drag, startPoint x: 189, startPoint y: 213, endPoint x: 140, endPoint y: 214, distance: 49.5
click at [140, 214] on p "PO00009331 Vape Pen - FT 0.5mL LXG SE 2.0mm x4 Stainless Steel 1.4 Ohm 3.5V 135…" at bounding box center [267, 175] width 255 height 97
copy p "LOT# JL3325SA"
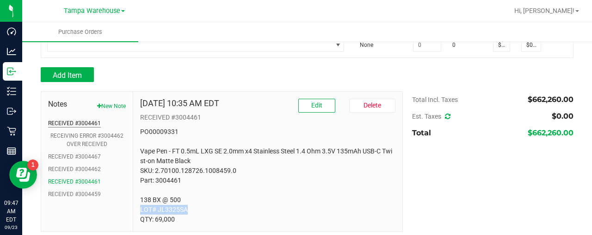
click at [67, 126] on button "RECEIVED #3004461" at bounding box center [74, 123] width 53 height 8
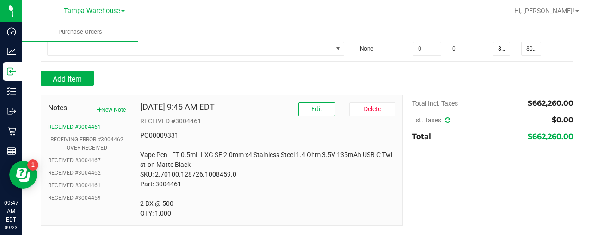
click at [117, 111] on button "New Note" at bounding box center [111, 109] width 29 height 8
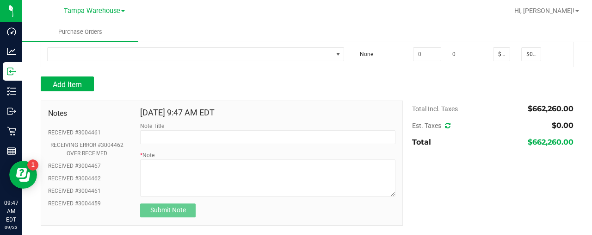
scroll to position [444, 0]
click at [84, 128] on button "RECEIVED #3004461" at bounding box center [74, 132] width 53 height 8
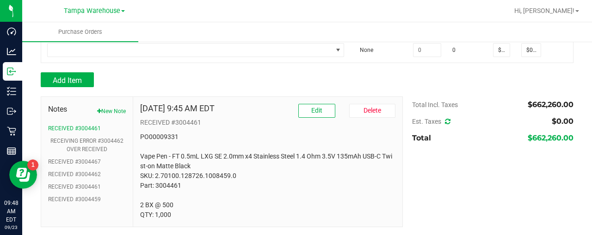
click at [310, 122] on p "RECEIVED #3004461" at bounding box center [267, 123] width 255 height 10
click at [310, 118] on button "Edit" at bounding box center [316, 111] width 37 height 14
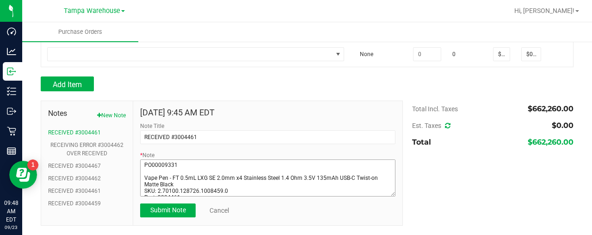
scroll to position [27, 0]
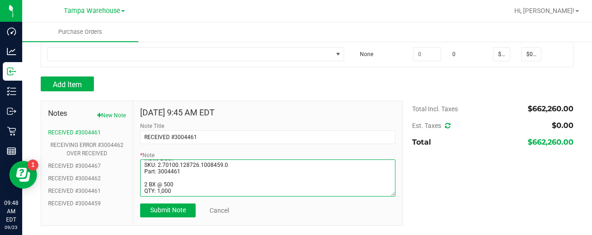
click at [196, 185] on textarea "* Note" at bounding box center [267, 177] width 255 height 37
paste textarea "LOT# JL3325SA"
type textarea "PO00009331 Vape Pen - FT 0.5mL LXG SE 2.0mm x4 Stainless Steel 1.4 Ohm 3.5V 135…"
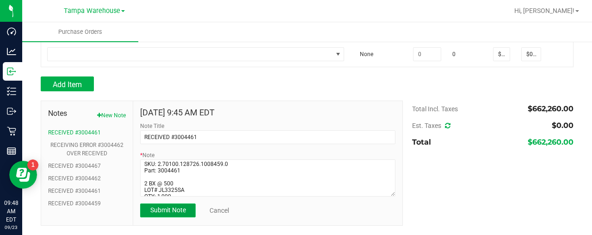
click at [171, 213] on span "Submit Note" at bounding box center [168, 209] width 36 height 7
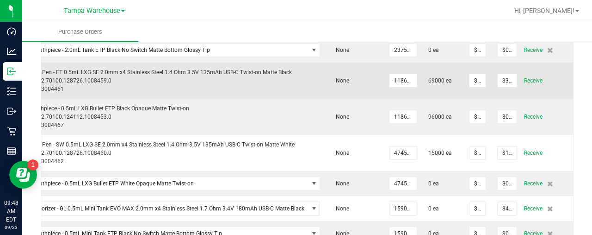
scroll to position [0, 31]
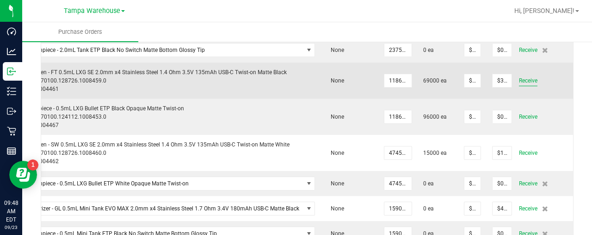
click at [525, 76] on span "Receive" at bounding box center [528, 80] width 19 height 11
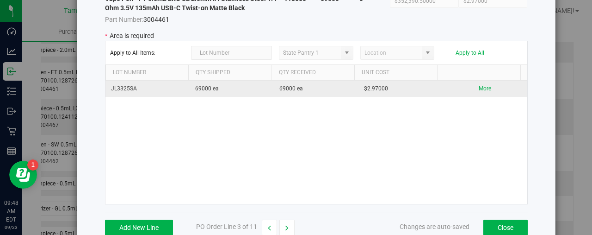
scroll to position [90, 0]
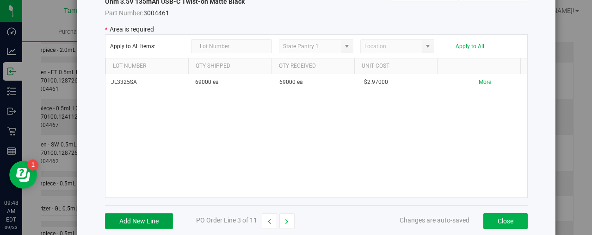
click at [138, 219] on button "Add New Line" at bounding box center [139, 221] width 68 height 16
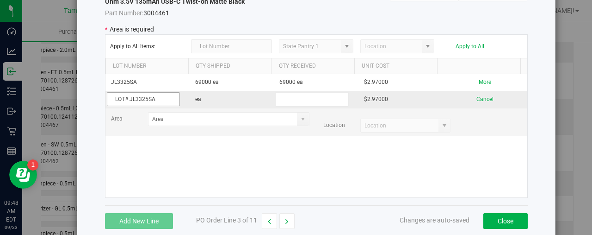
click at [128, 99] on input "LOT# JL3325SA" at bounding box center [143, 99] width 73 height 14
type input "JL3325SA"
click at [292, 97] on input "text" at bounding box center [311, 99] width 73 height 14
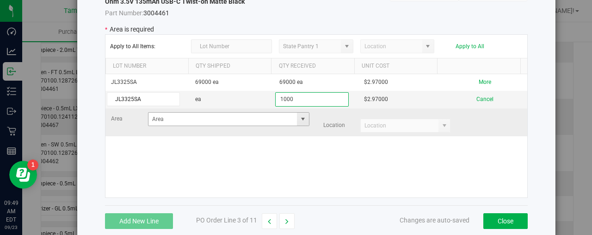
click at [299, 116] on span at bounding box center [302, 118] width 7 height 7
type input "1000"
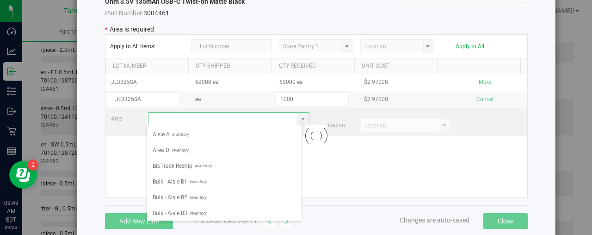
scroll to position [13, 155]
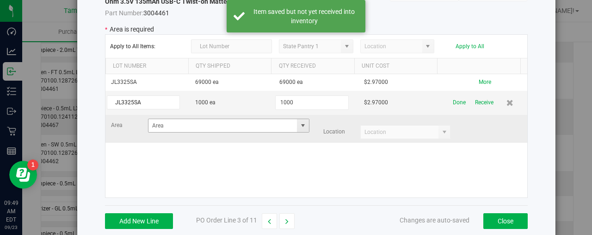
click at [299, 122] on span at bounding box center [302, 125] width 7 height 7
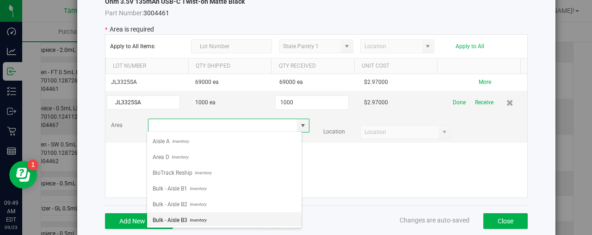
click at [196, 213] on span "Inventory" at bounding box center [196, 220] width 19 height 14
type input "Bulk - Aisle B3"
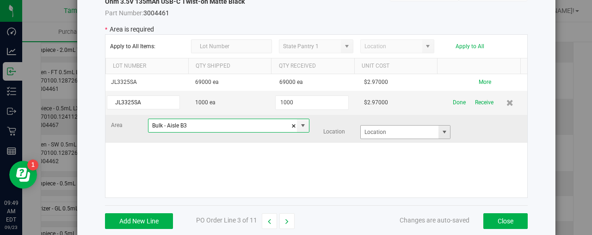
click at [441, 130] on span at bounding box center [444, 131] width 7 height 7
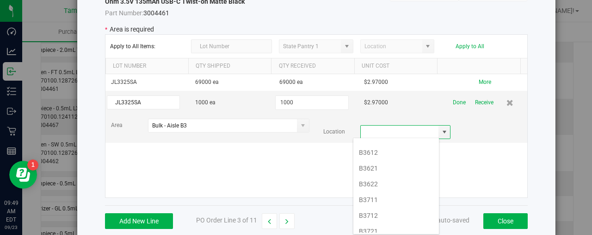
scroll to position [335, 0]
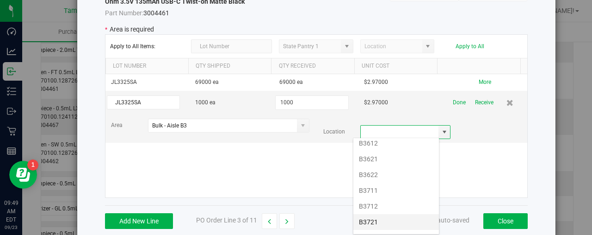
click at [375, 214] on li "B3721" at bounding box center [397, 222] width 86 height 16
type input "B3721"
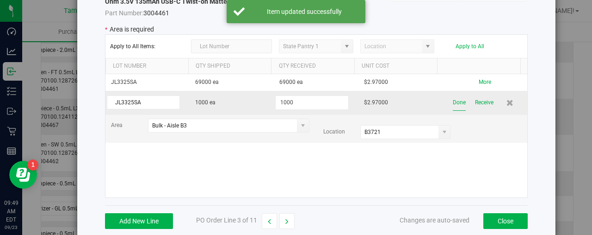
click at [453, 101] on button "Done" at bounding box center [459, 102] width 13 height 16
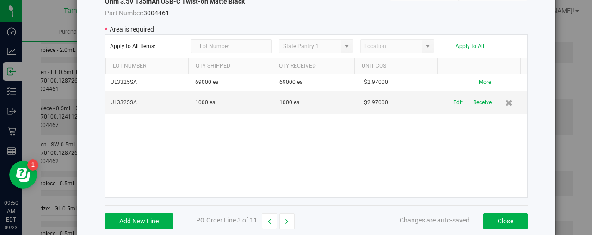
scroll to position [68, 0]
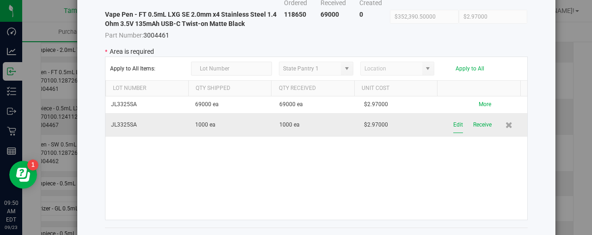
click at [453, 123] on button "Edit" at bounding box center [458, 125] width 10 height 16
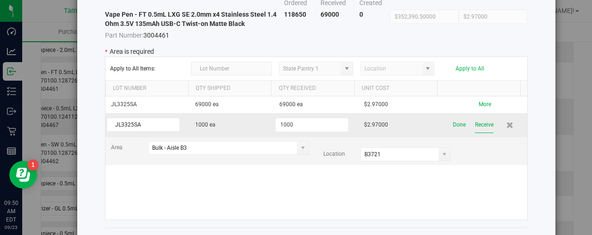
click at [475, 125] on button "Receive" at bounding box center [484, 125] width 19 height 16
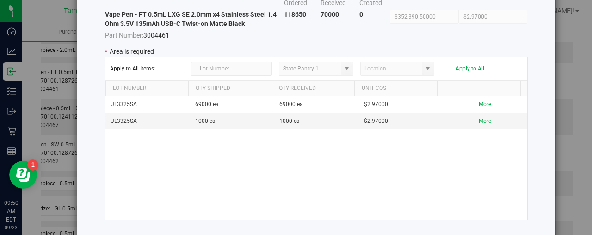
scroll to position [0, 0]
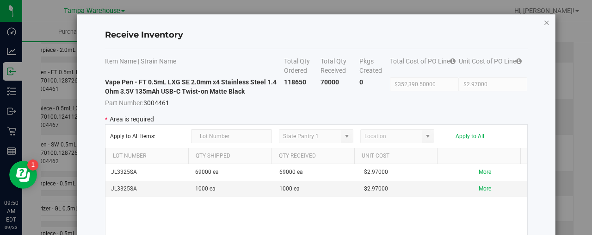
click at [544, 22] on icon "Close modal" at bounding box center [547, 22] width 6 height 11
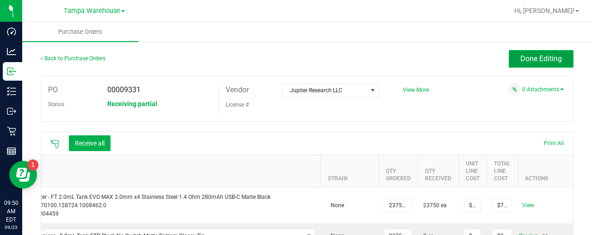
click at [537, 57] on span "Done Editing" at bounding box center [542, 58] width 42 height 9
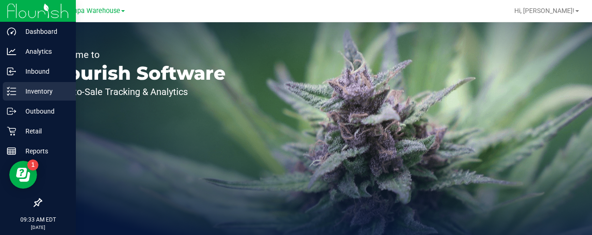
click at [31, 92] on p "Inventory" at bounding box center [44, 91] width 56 height 11
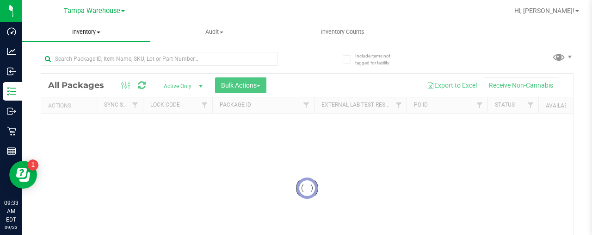
click at [81, 32] on span "Inventory" at bounding box center [86, 32] width 128 height 8
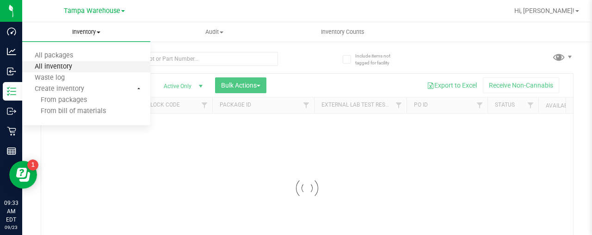
click at [68, 63] on span "All inventory" at bounding box center [53, 67] width 62 height 8
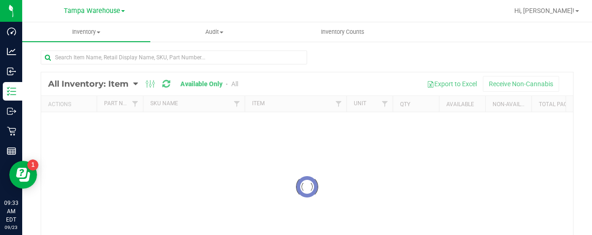
click at [128, 82] on div at bounding box center [307, 186] width 532 height 229
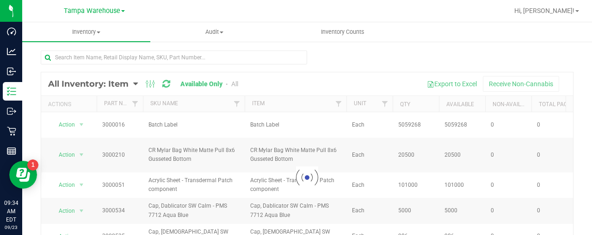
click at [125, 85] on div at bounding box center [307, 177] width 532 height 210
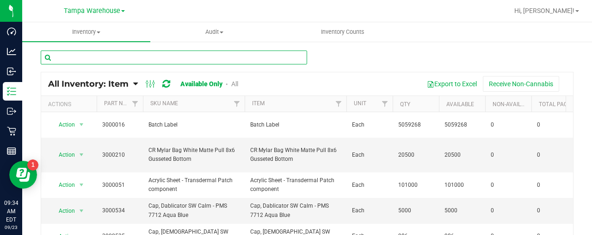
click at [187, 56] on input "text" at bounding box center [174, 57] width 267 height 14
type input "3004461"
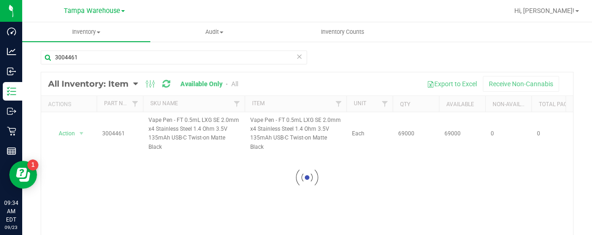
click at [122, 83] on div at bounding box center [307, 177] width 532 height 210
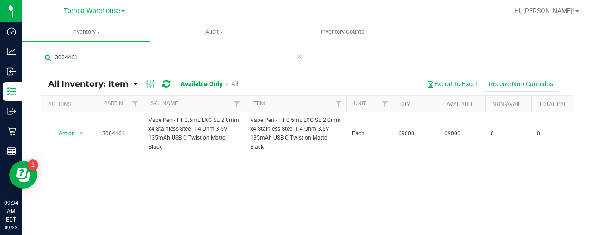
click at [124, 79] on span "All Inventory: Item" at bounding box center [88, 84] width 81 height 10
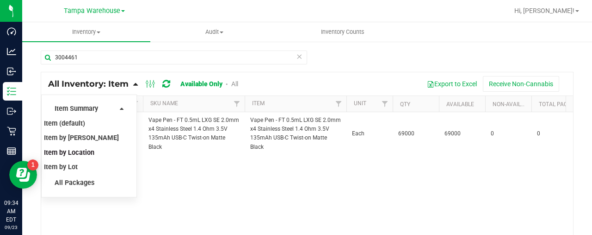
click at [76, 154] on span "Item by Location" at bounding box center [69, 153] width 50 height 8
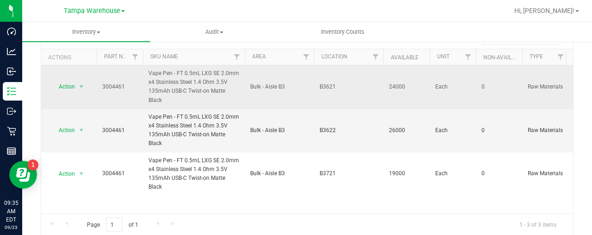
scroll to position [47, 0]
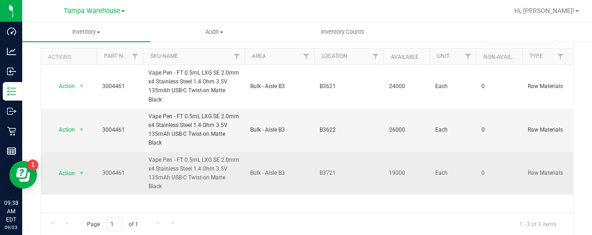
click at [233, 168] on span "Vape Pen - FT 0.5mL LXG SE 2.0mm x4 Stainless Steel 1.4 Ohm 3.5V 135mAh USB-C T…" at bounding box center [194, 173] width 91 height 36
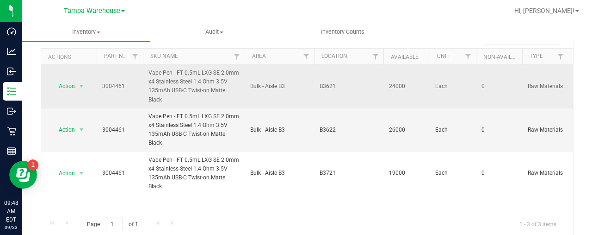
scroll to position [32, 0]
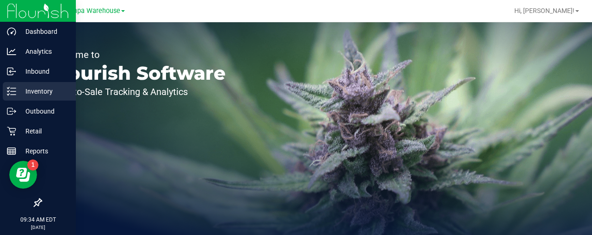
click at [14, 92] on icon at bounding box center [11, 91] width 9 height 9
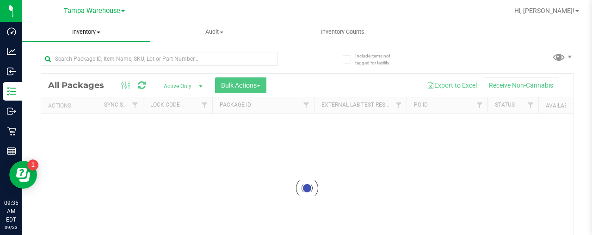
click at [86, 34] on span "Inventory" at bounding box center [86, 32] width 128 height 8
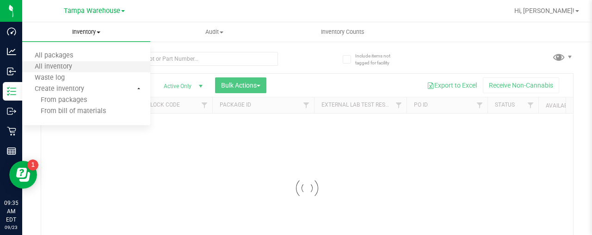
click at [69, 71] on li "All inventory" at bounding box center [86, 67] width 128 height 11
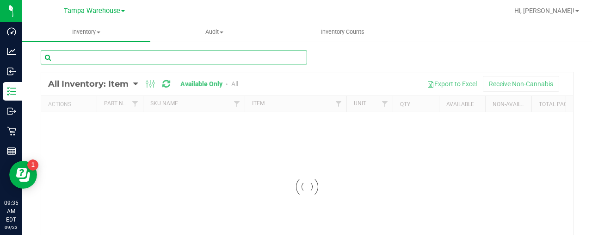
click at [117, 57] on input "text" at bounding box center [174, 57] width 267 height 14
type input "3004462"
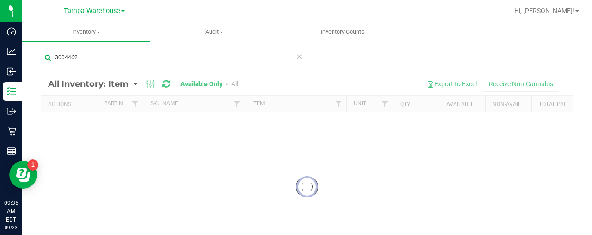
click at [120, 84] on div at bounding box center [307, 186] width 532 height 229
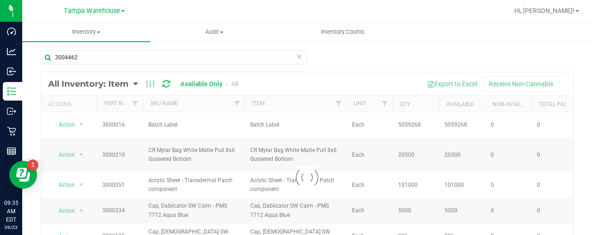
click at [120, 84] on div at bounding box center [307, 177] width 532 height 210
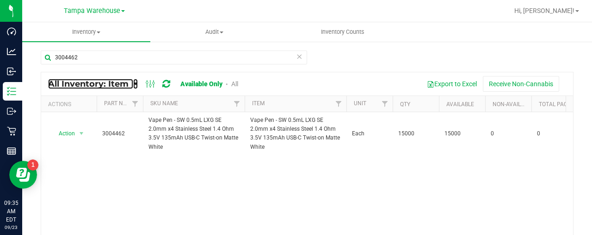
click at [134, 84] on icon at bounding box center [135, 84] width 5 height 8
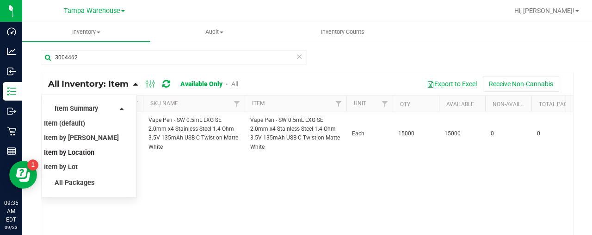
click at [87, 152] on span "Item by Location" at bounding box center [69, 153] width 50 height 8
